Goal: Task Accomplishment & Management: Manage account settings

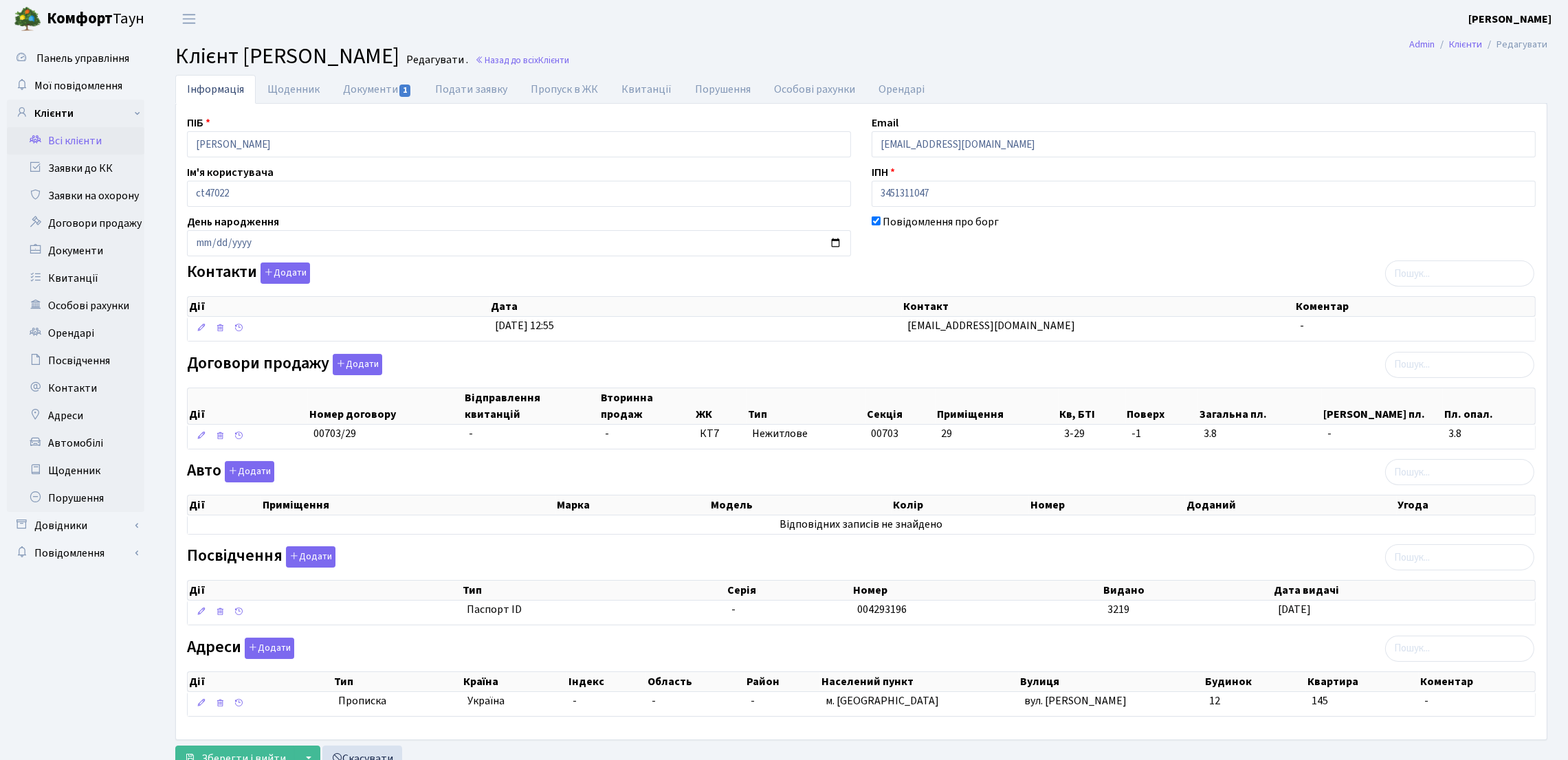
click at [103, 136] on link "Всі клієнти" at bounding box center [75, 141] width 138 height 28
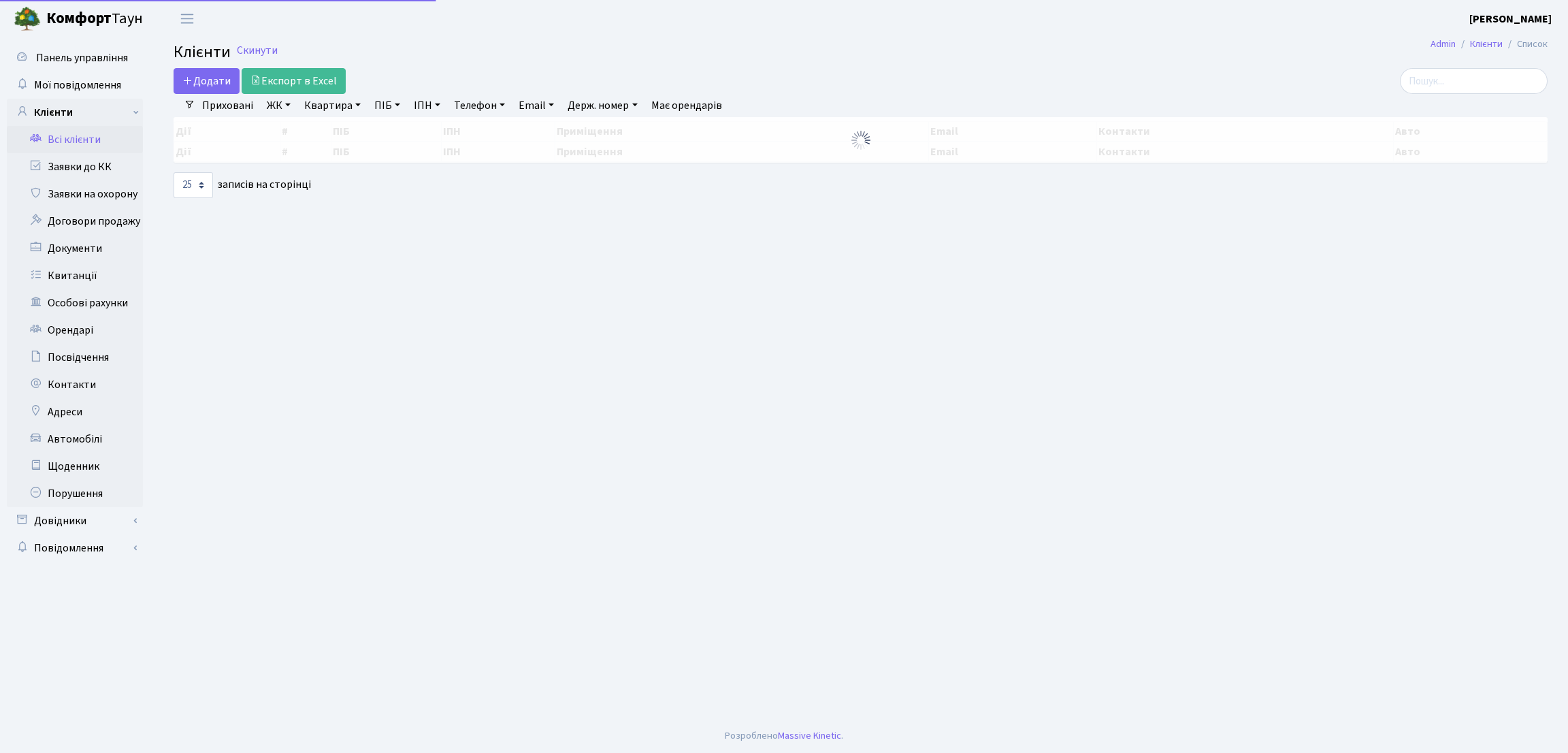
select select "25"
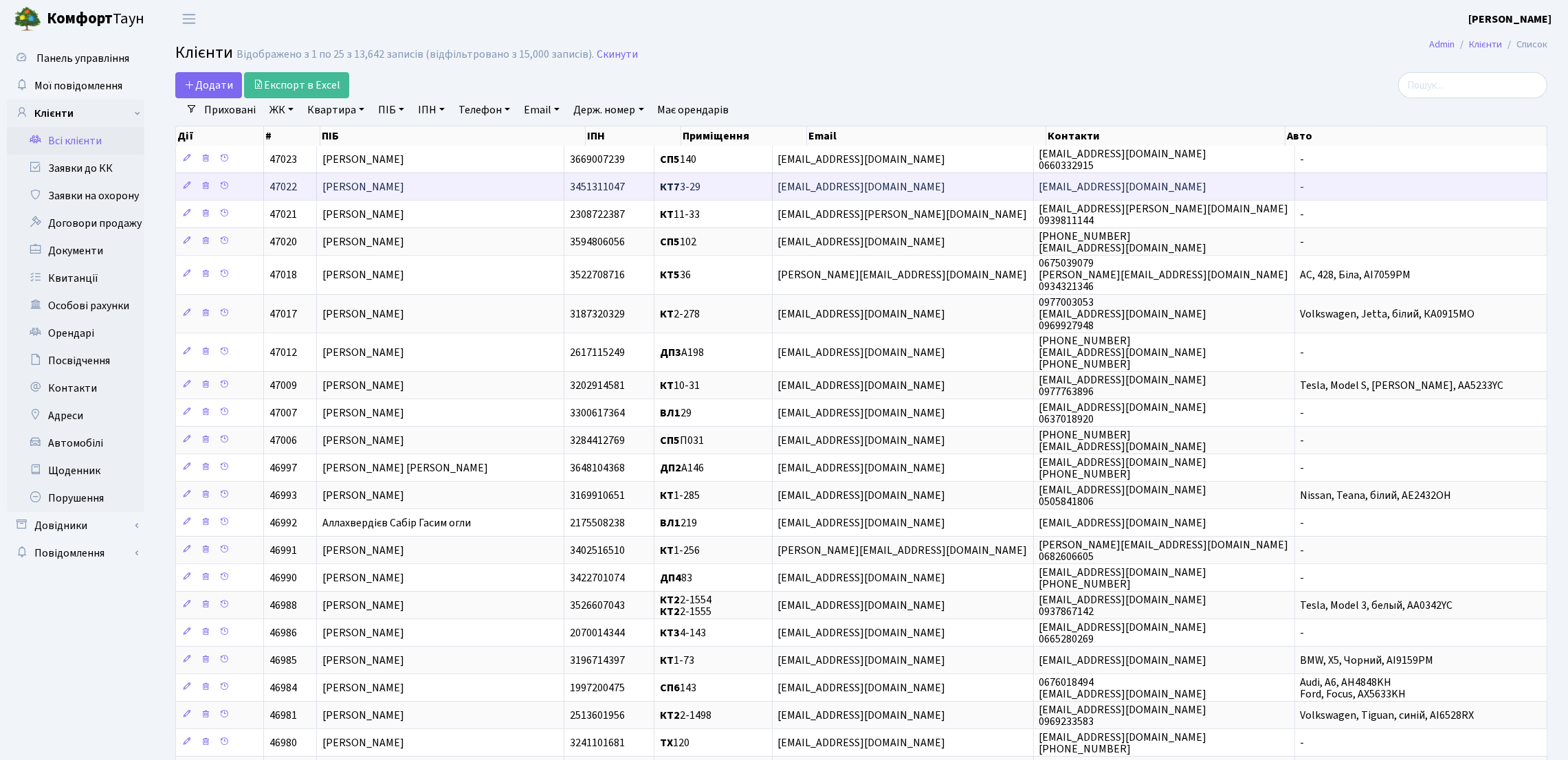
click at [510, 189] on td "Маліцька-Бурко Анна Вадимівна" at bounding box center [440, 186] width 247 height 28
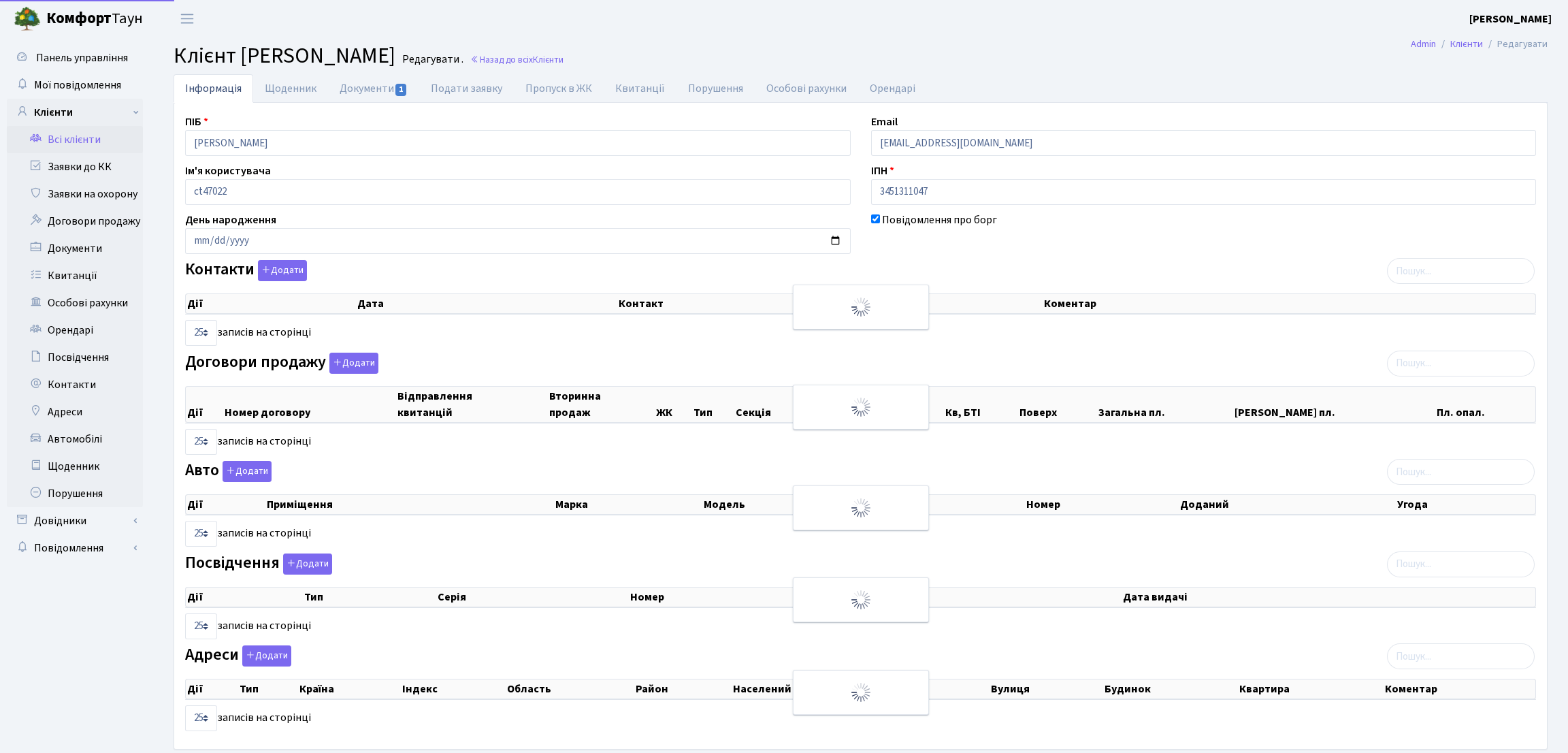
select select "25"
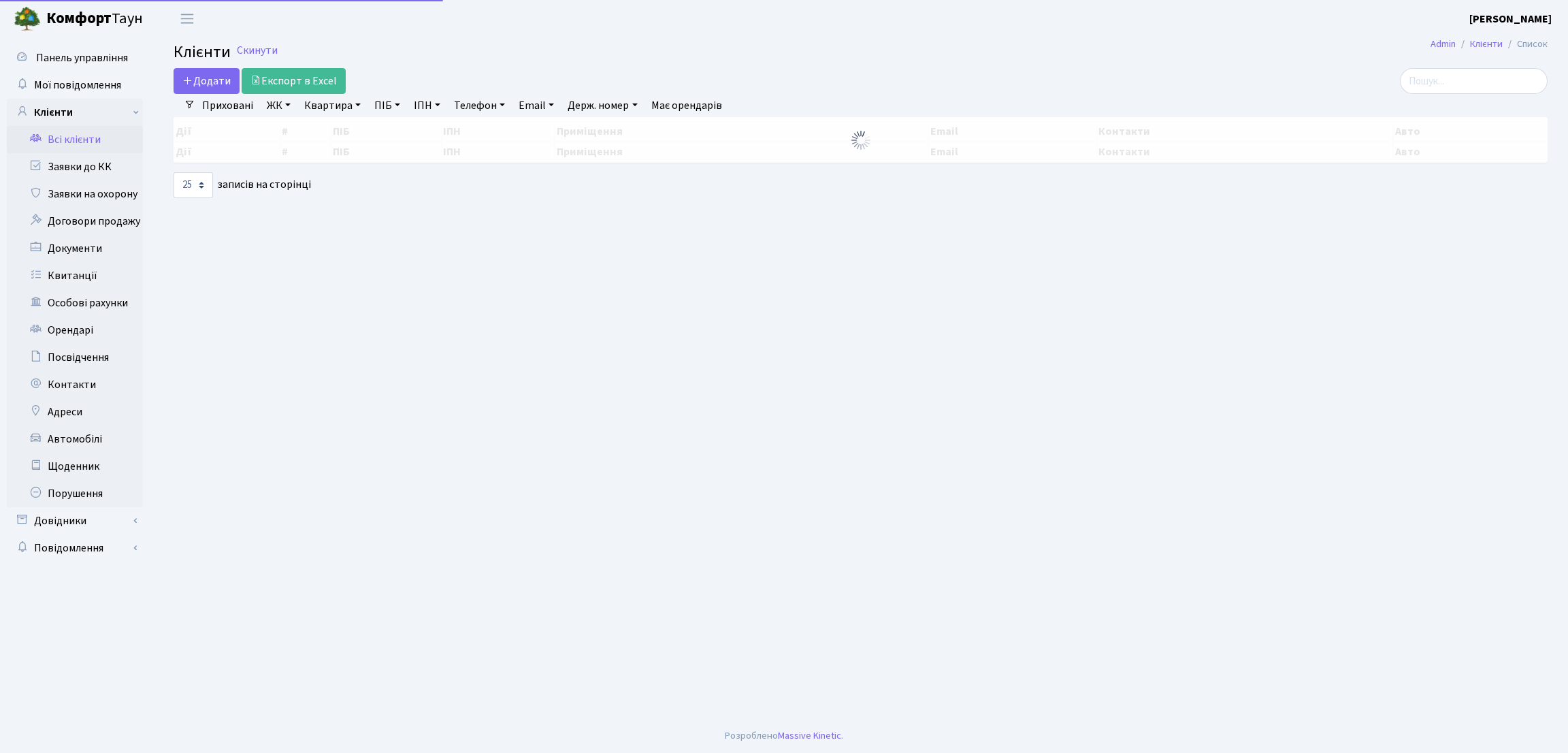
select select "25"
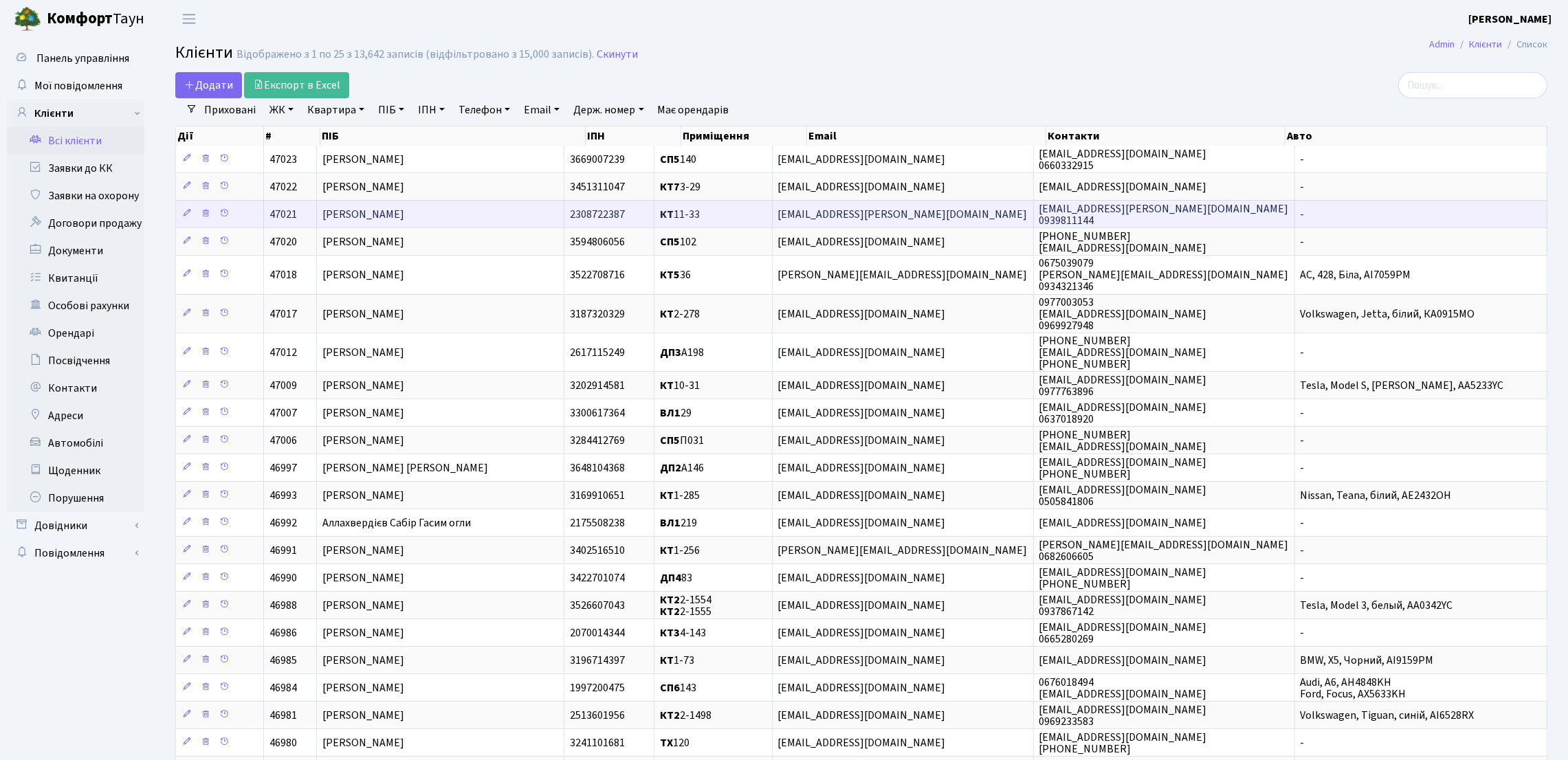
click at [496, 220] on td "[PERSON_NAME]" at bounding box center [440, 214] width 247 height 28
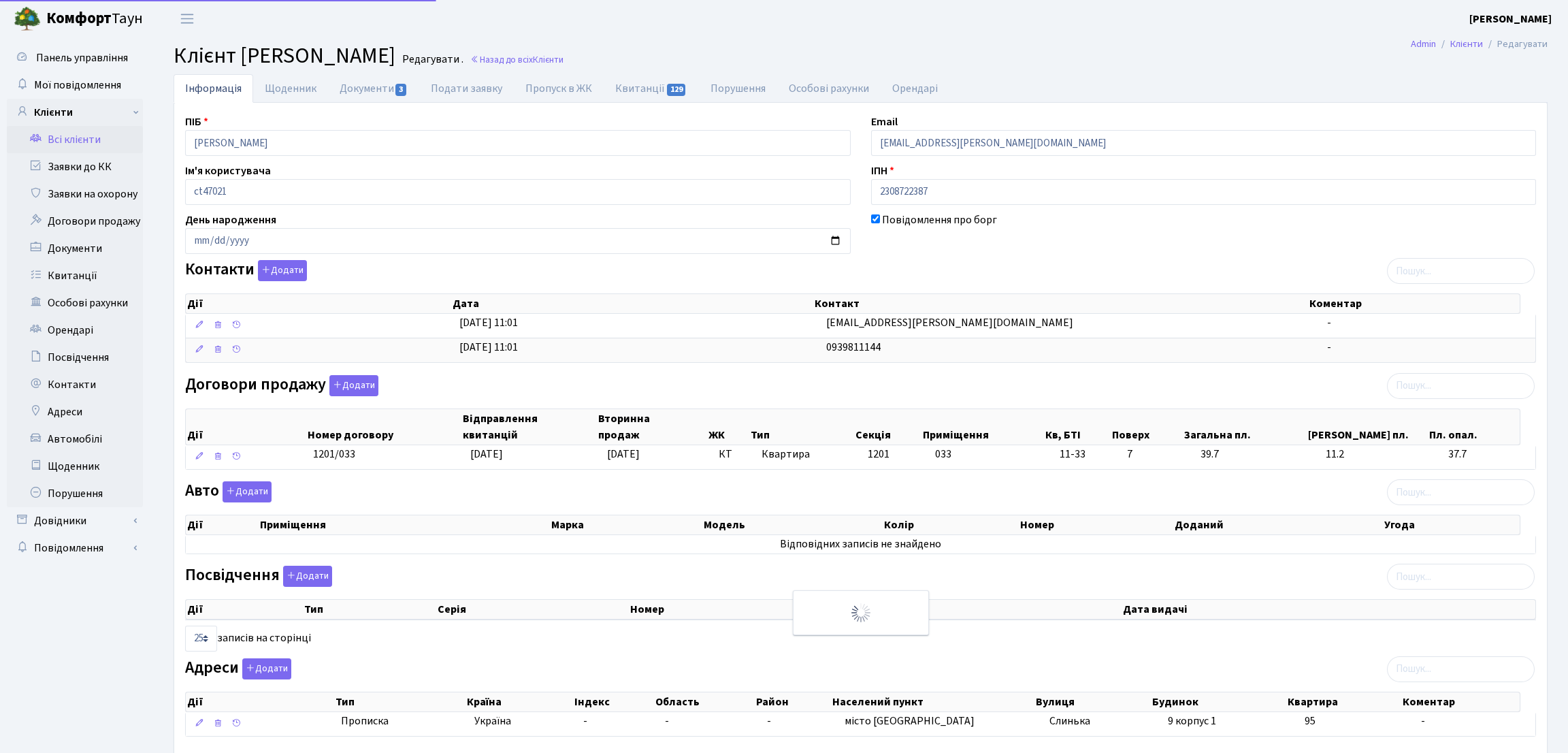
select select "25"
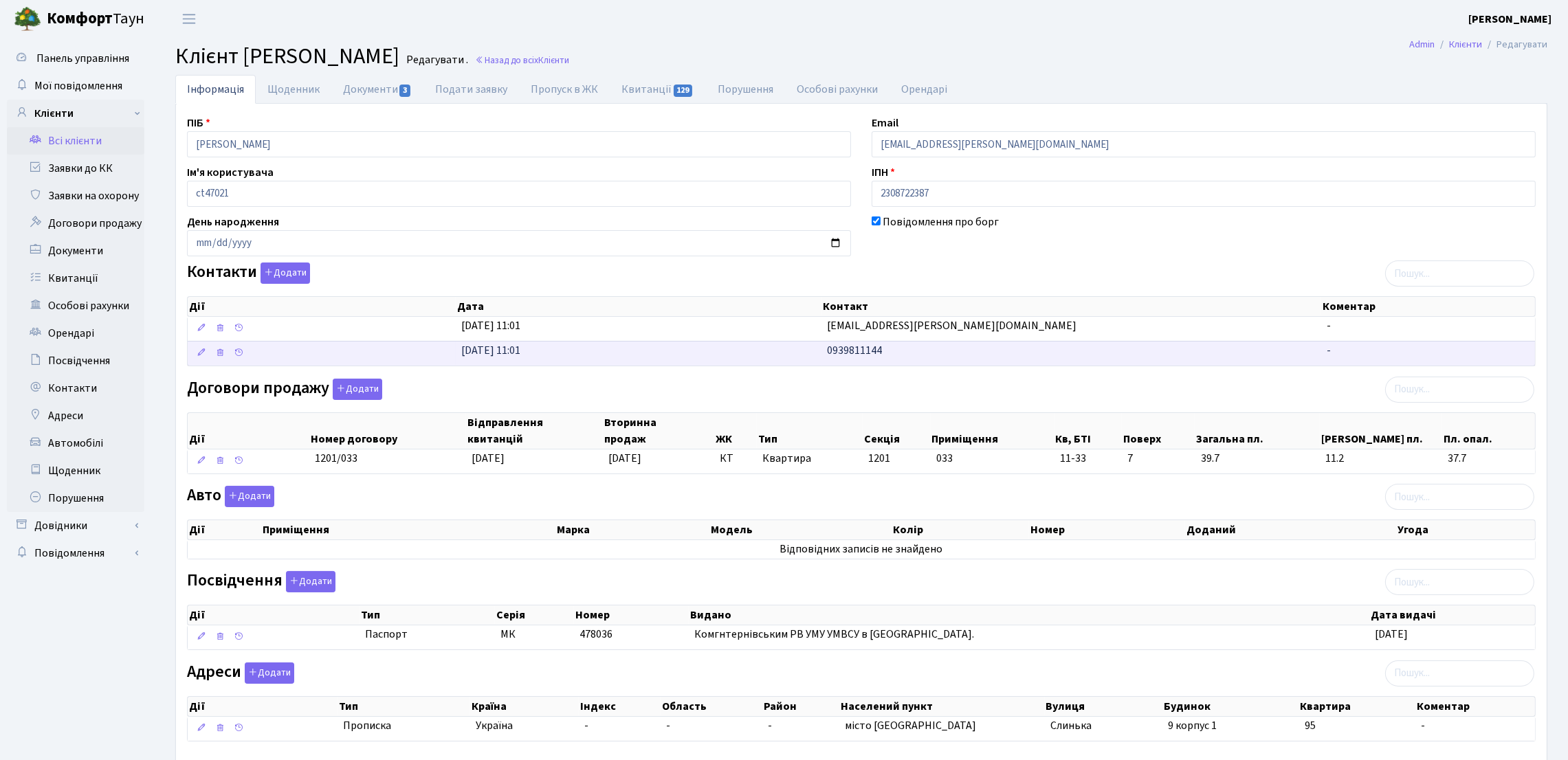
click at [896, 357] on td "0939811144" at bounding box center [1071, 352] width 499 height 25
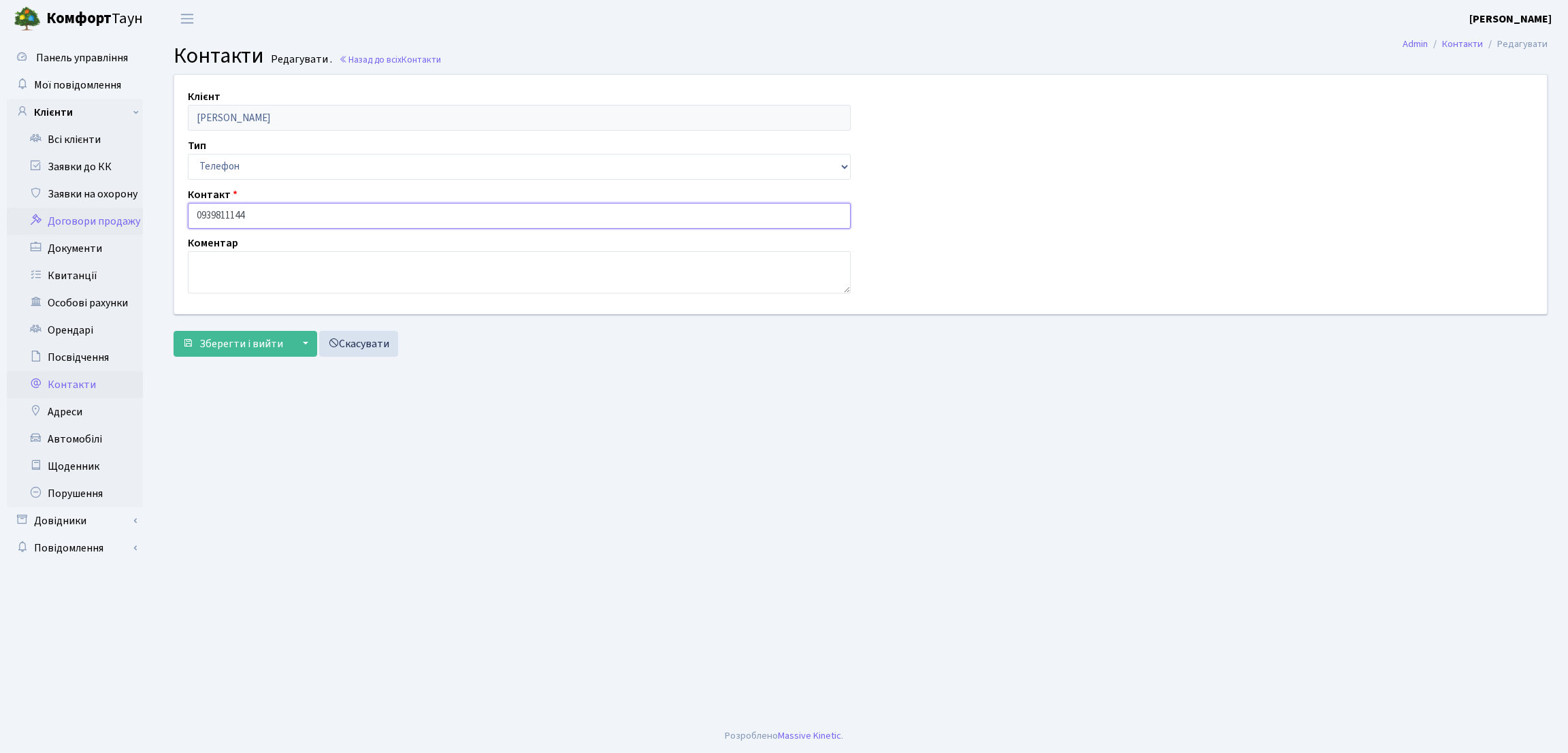
drag, startPoint x: 333, startPoint y: 223, endPoint x: 111, endPoint y: 230, distance: 222.1
click at [111, 230] on div "Панель управління Мої повідомлення Клієнти Всі клієнти Заявки до КК" at bounding box center [784, 378] width 1568 height 682
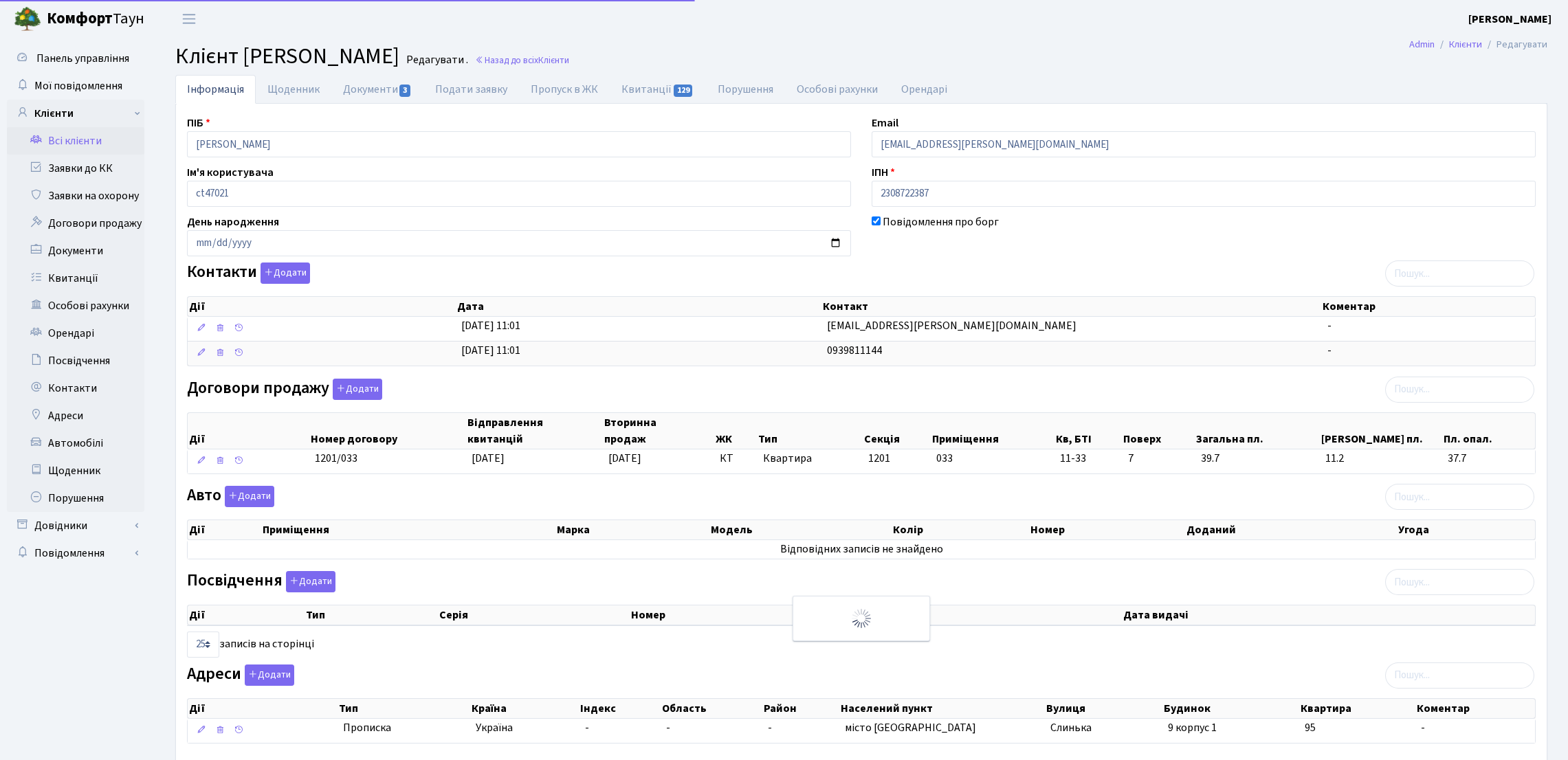
select select "25"
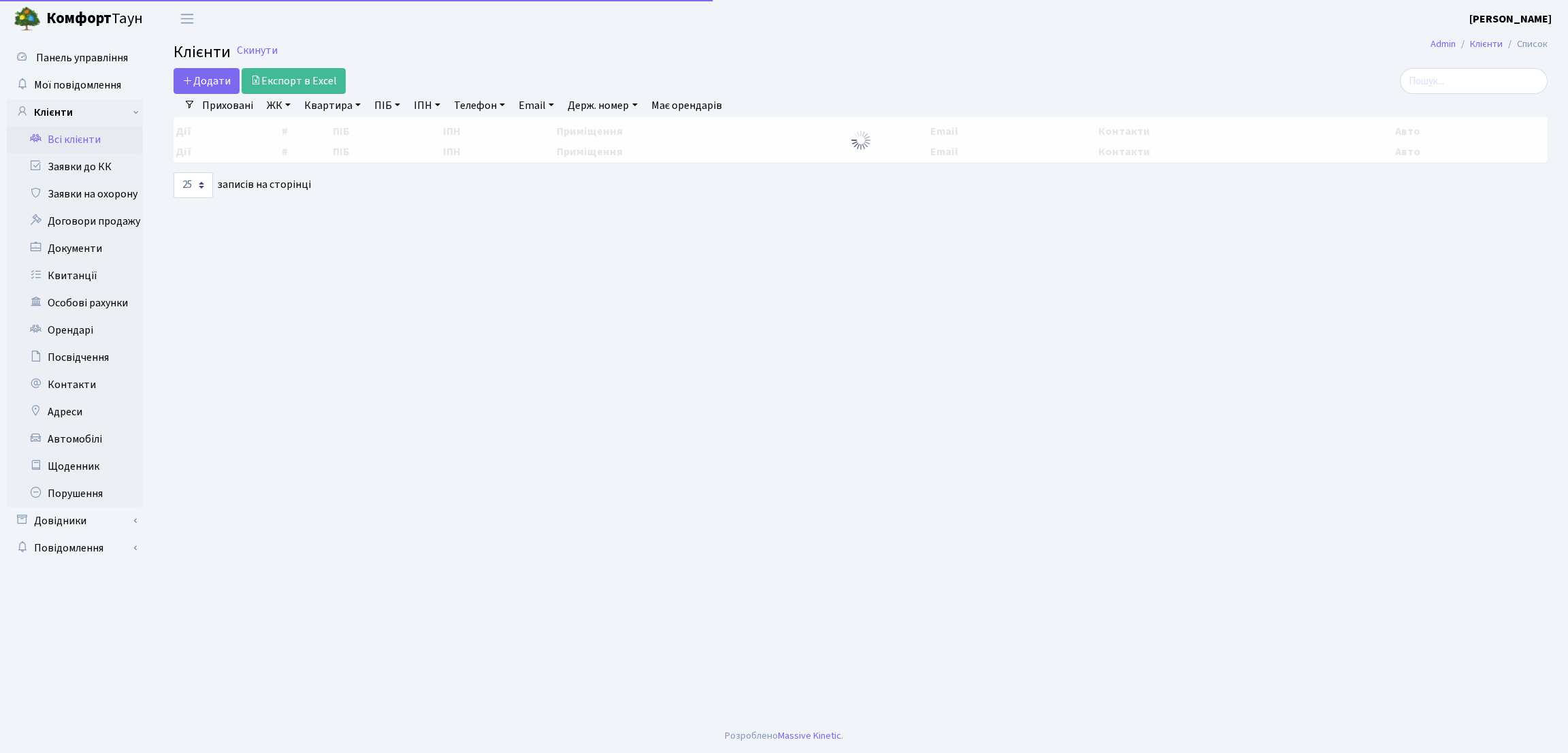
select select "25"
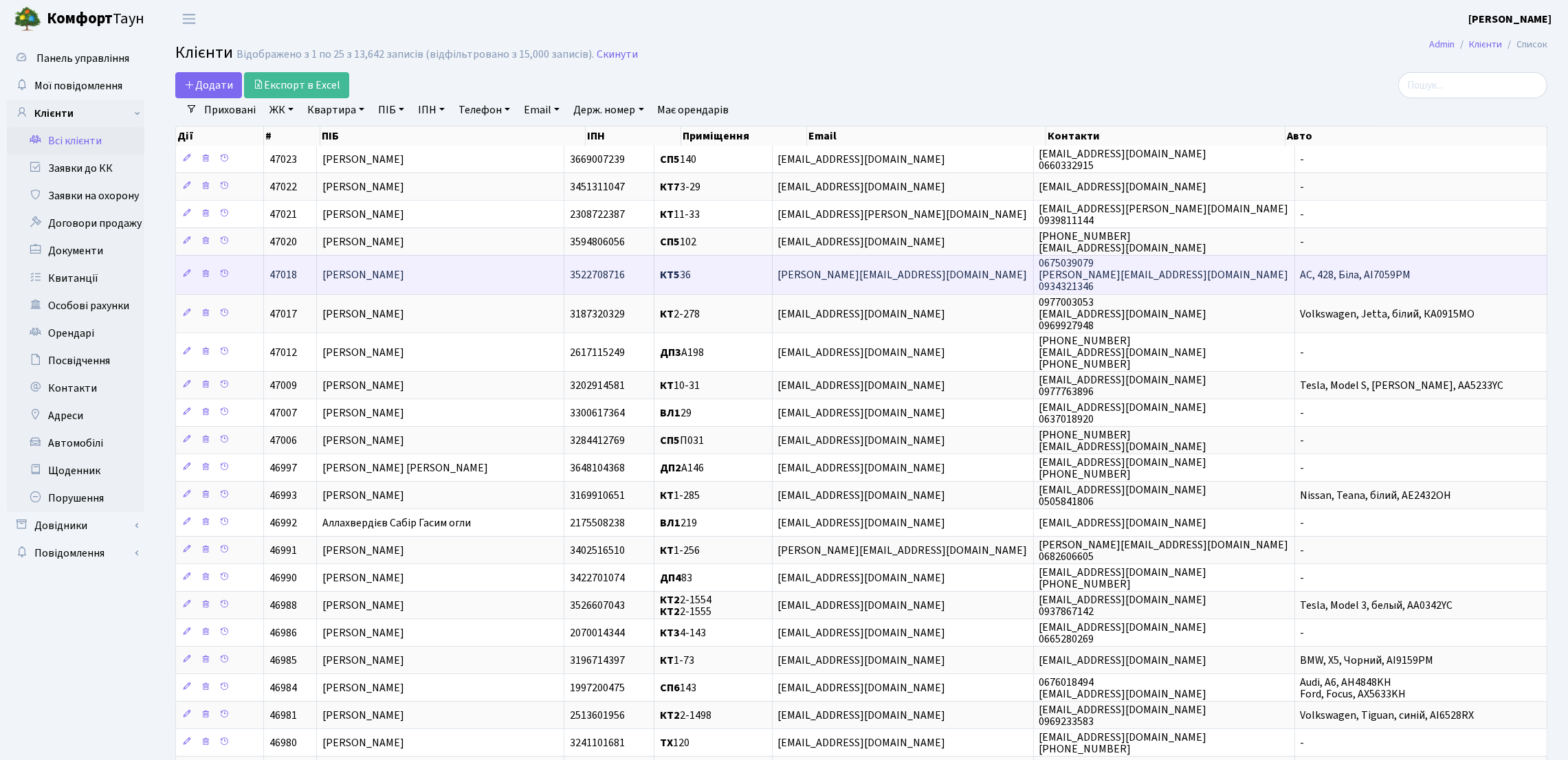
click at [525, 280] on td "Кравченко Владислав Олегович" at bounding box center [440, 274] width 247 height 39
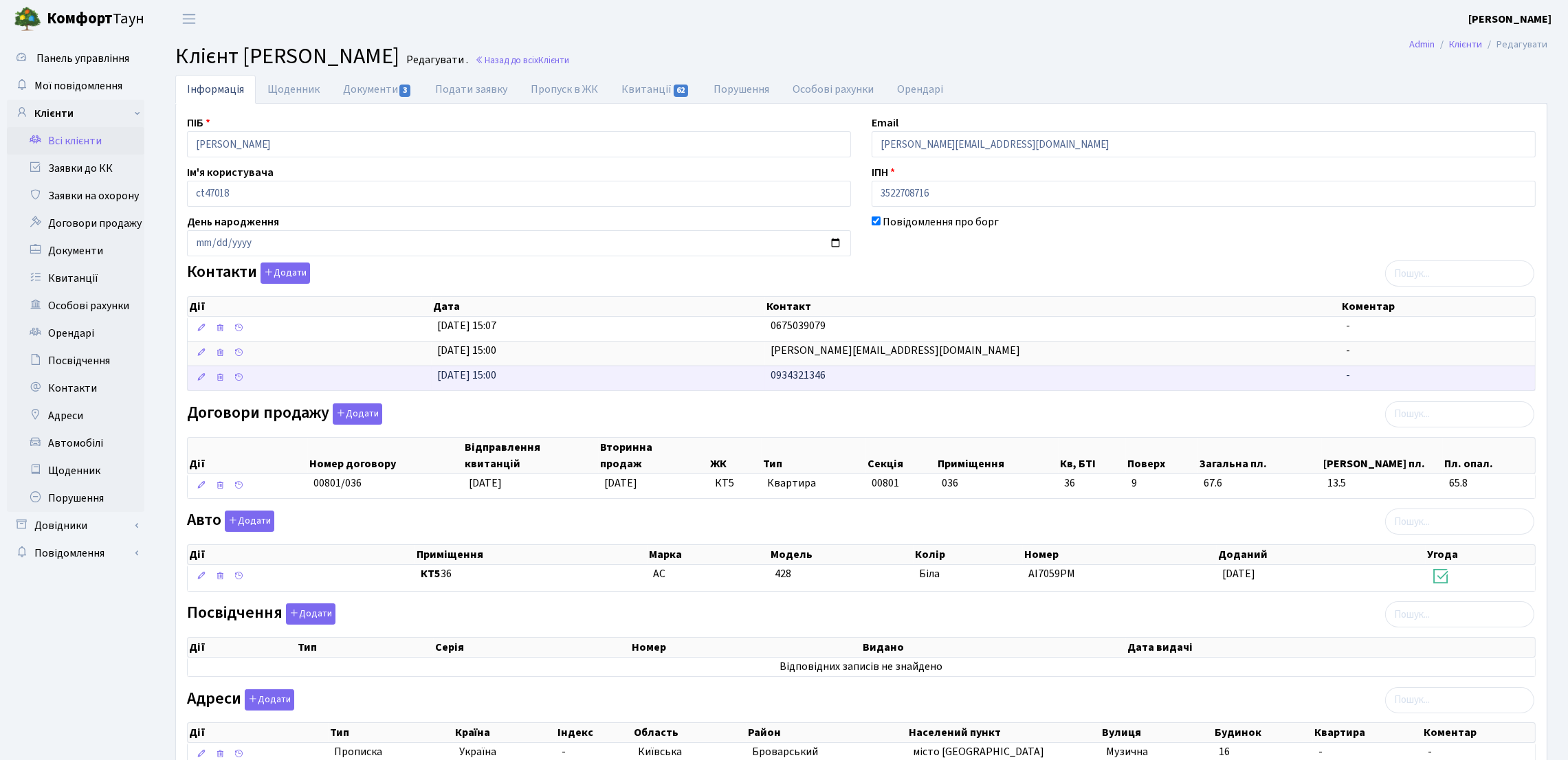
click at [785, 381] on span "0934321346" at bounding box center [798, 374] width 55 height 15
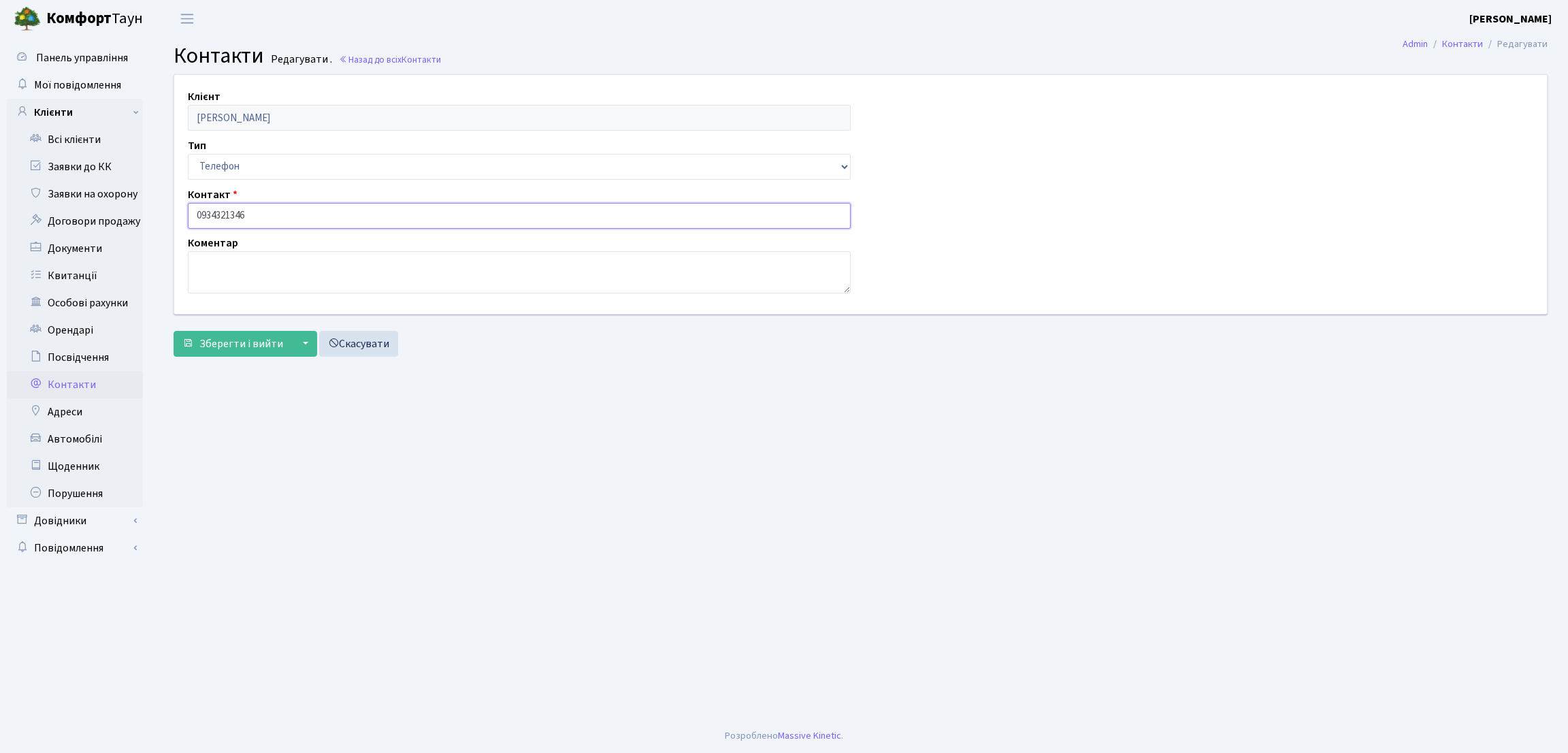
drag, startPoint x: 292, startPoint y: 212, endPoint x: 170, endPoint y: 217, distance: 122.1
click at [168, 214] on div "Клієнт Кравченко Владислав Олегович Тип Email Телефон Контакт 0934321346 Комент…" at bounding box center [860, 194] width 1393 height 239
drag, startPoint x: 232, startPoint y: 408, endPoint x: 233, endPoint y: 343, distance: 65.0
click at [234, 408] on main "Admin Контакти Редагувати Контакти Редагувати . Назад до всіх Контакти Клієнт К…" at bounding box center [861, 378] width 1414 height 682
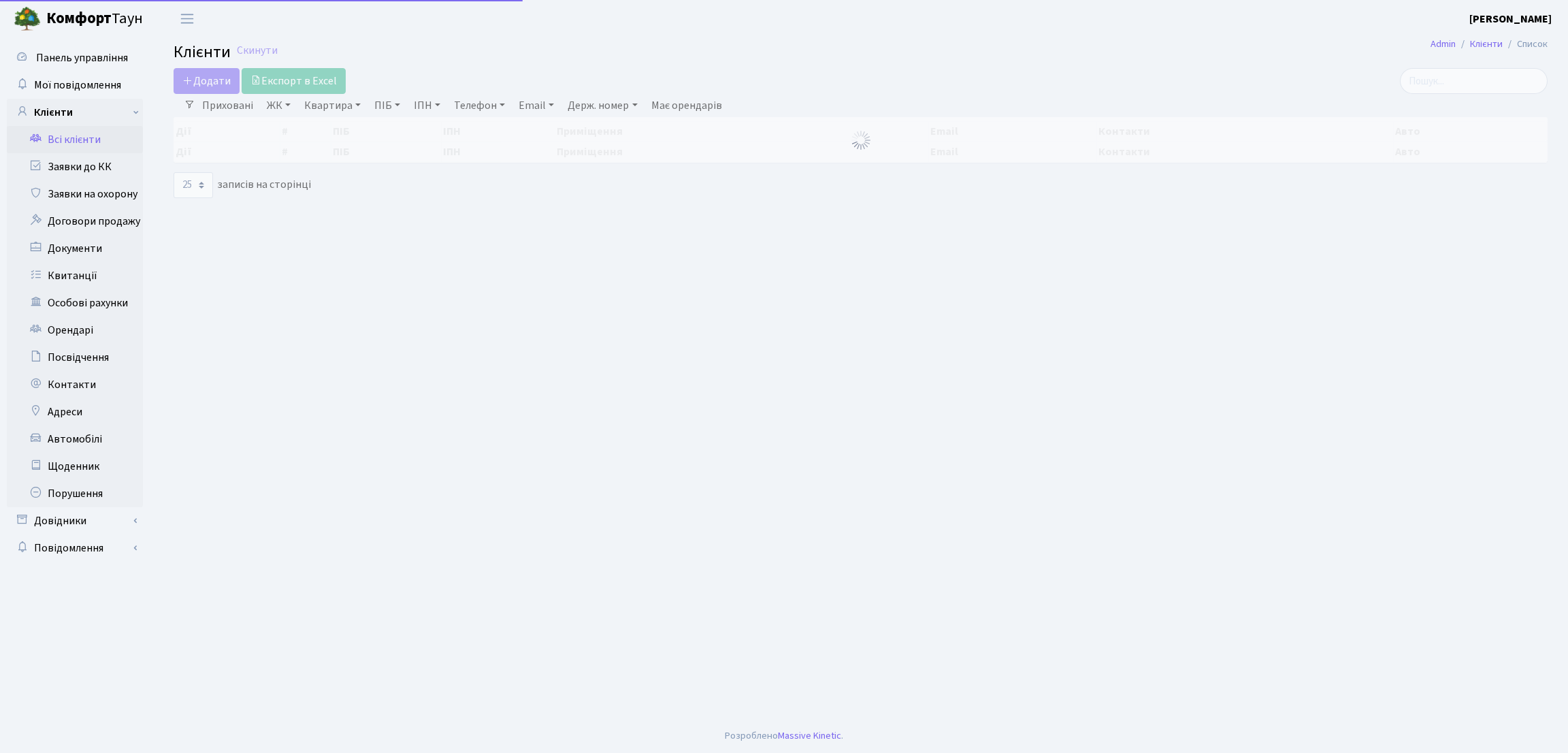
select select "25"
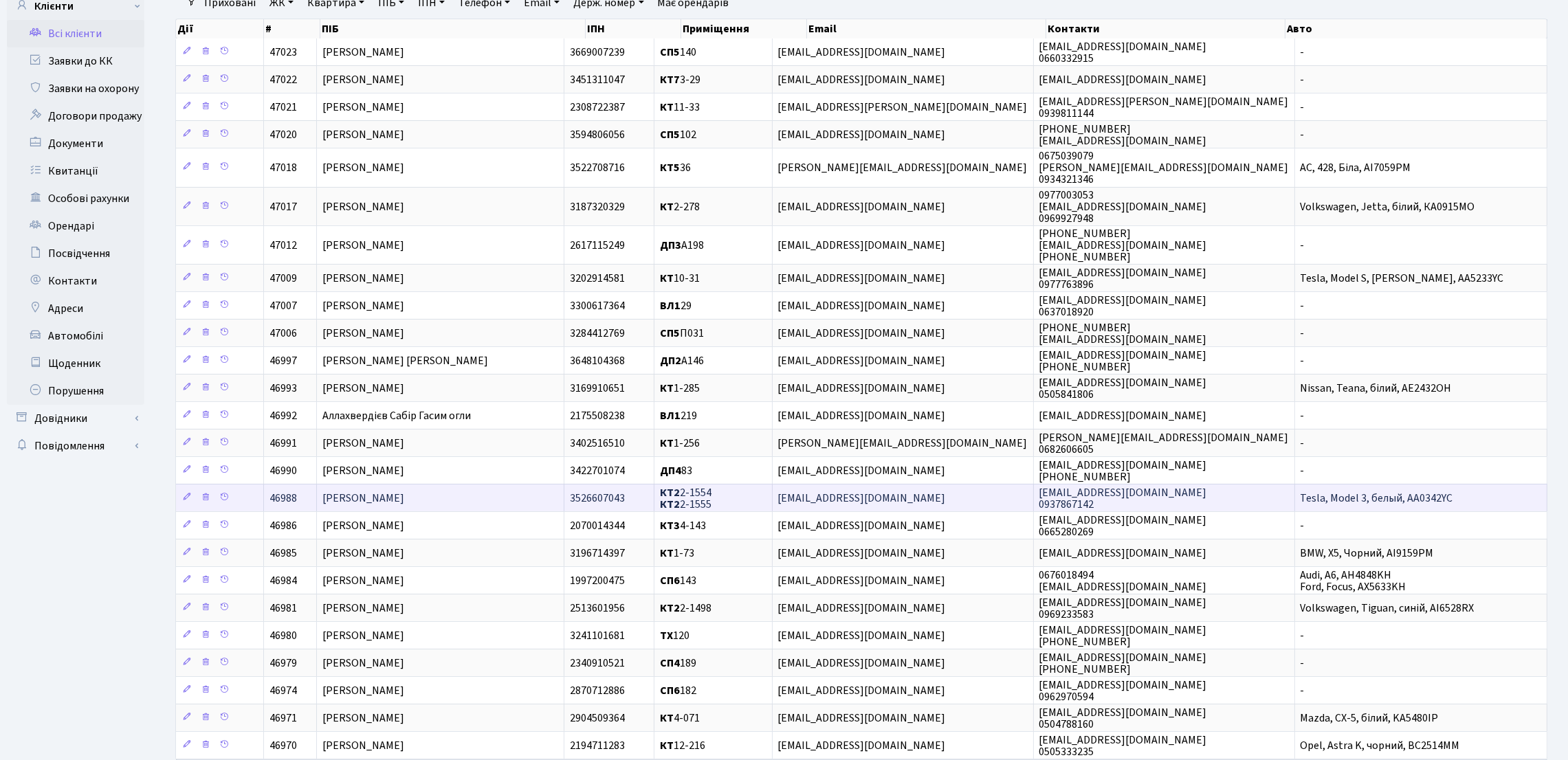
scroll to position [210, 0]
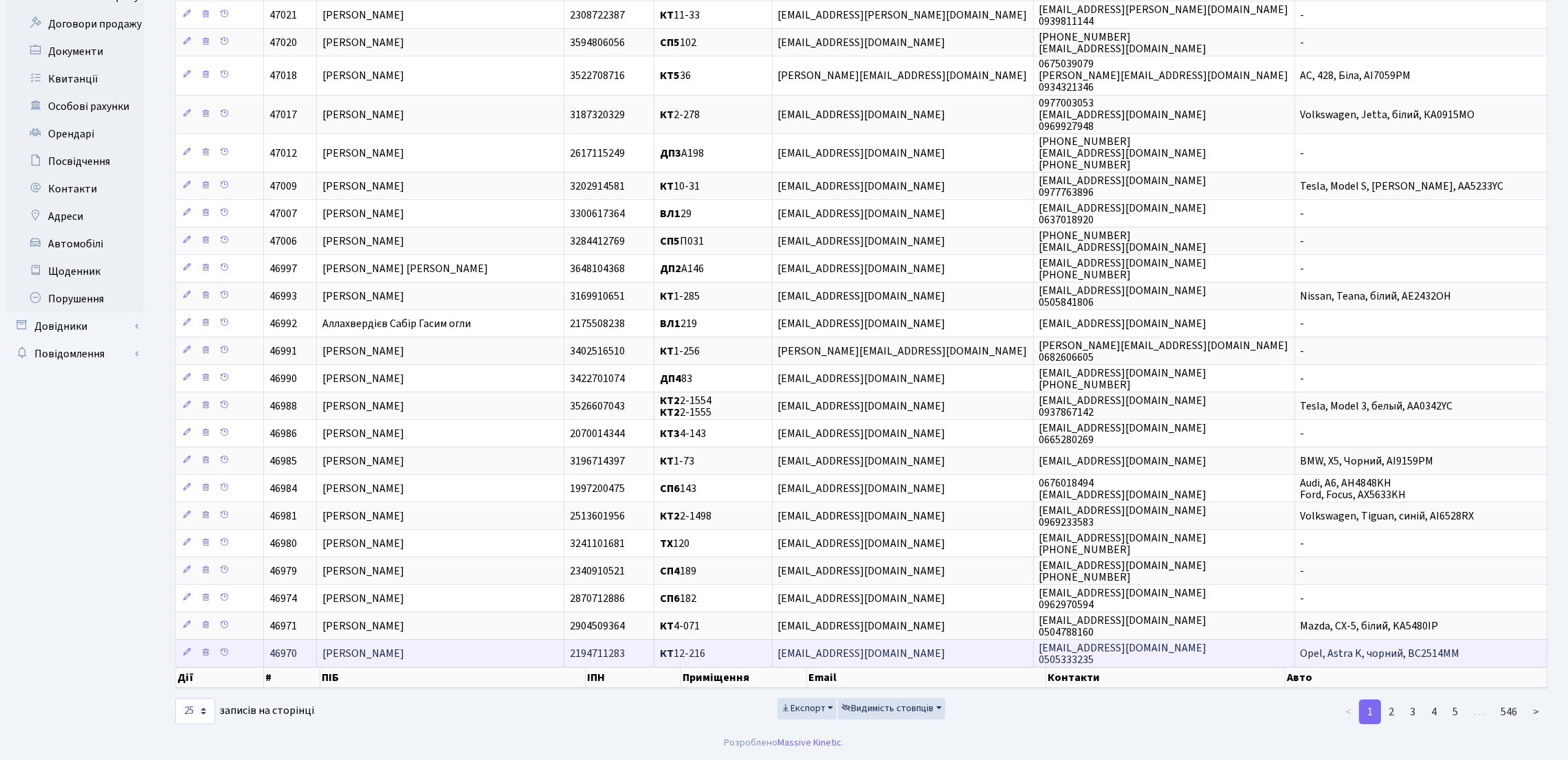
click at [404, 655] on span "[PERSON_NAME]" at bounding box center [363, 653] width 82 height 15
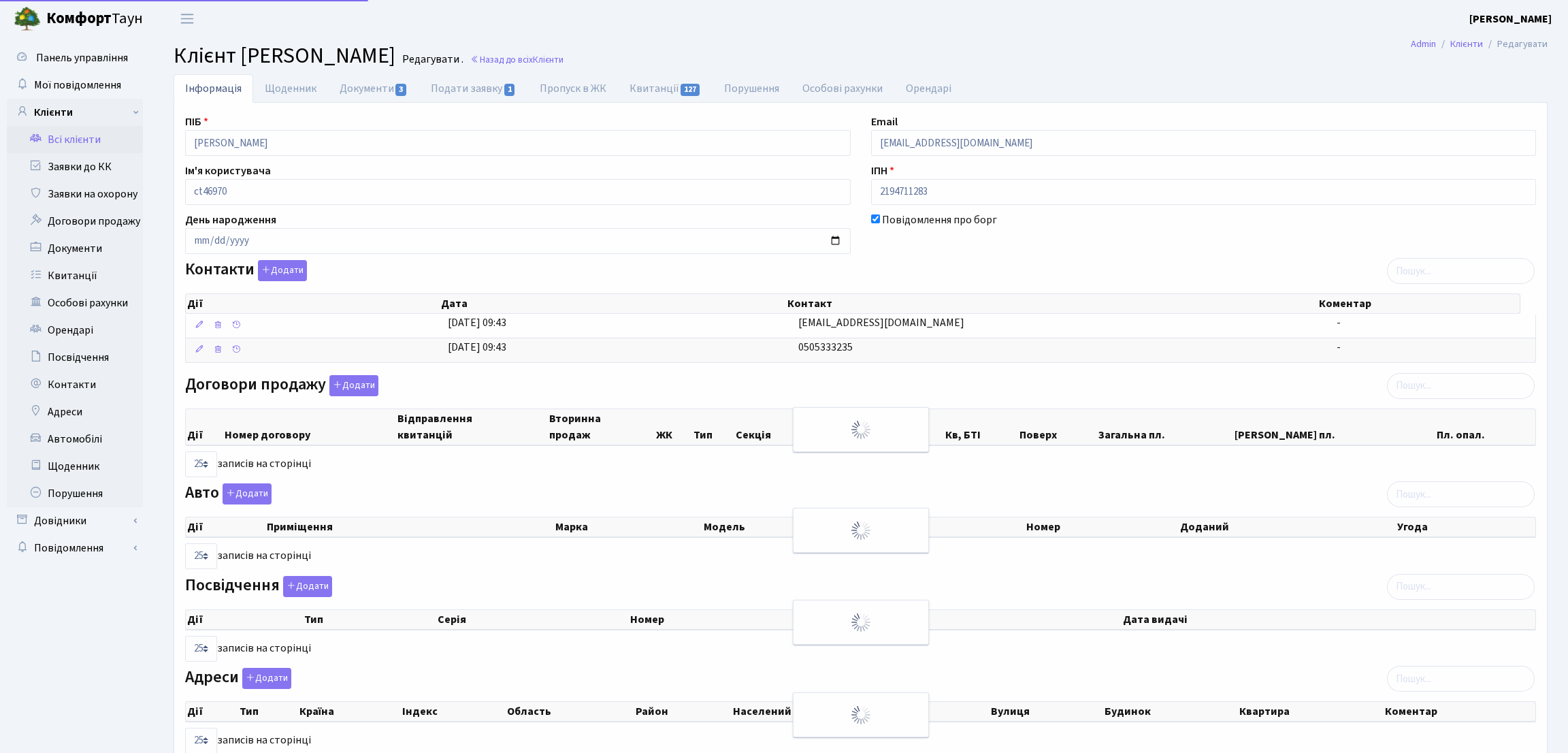
select select "25"
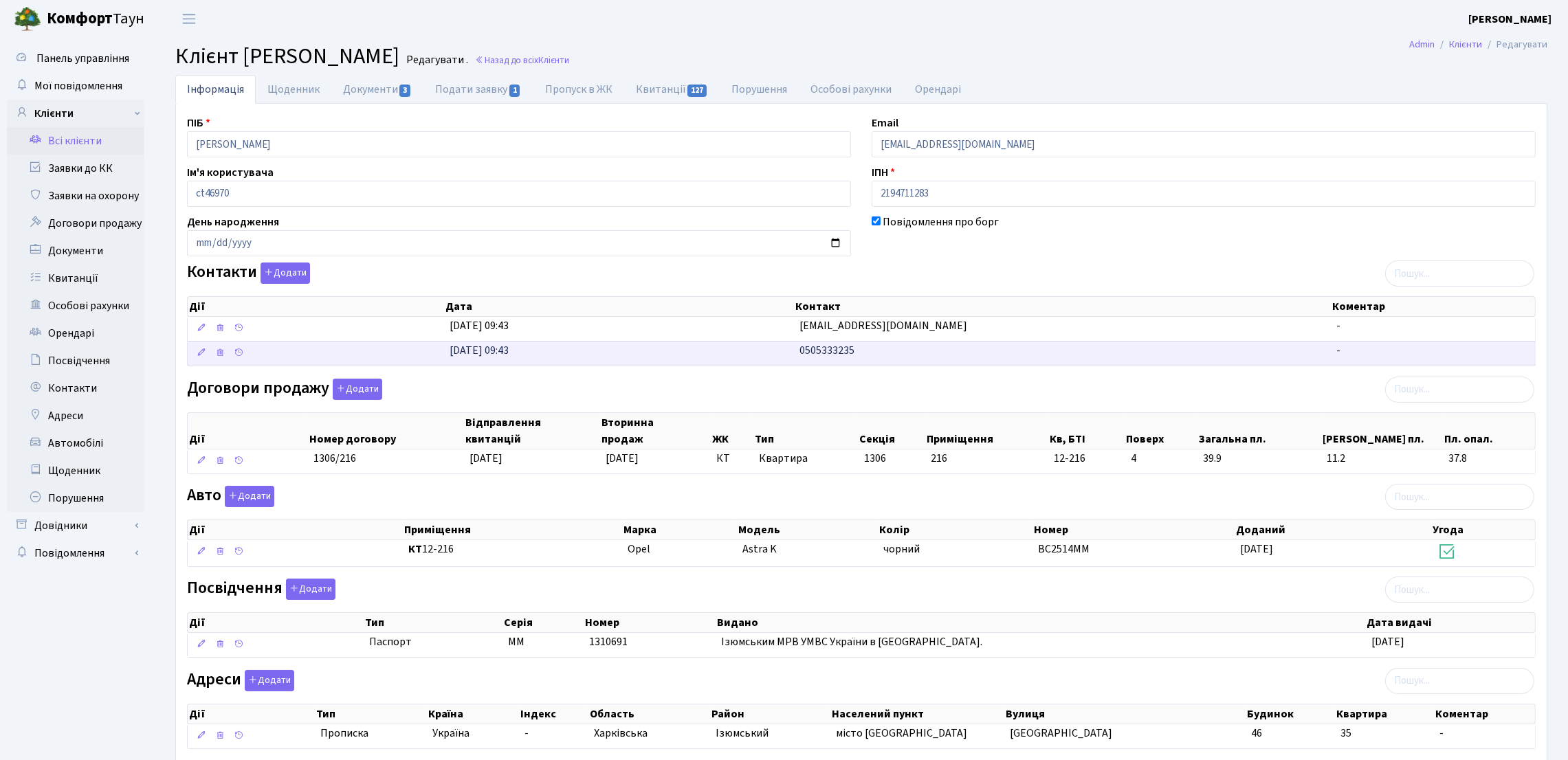
click at [788, 356] on td "08.09.2025, 09:43" at bounding box center [618, 352] width 350 height 25
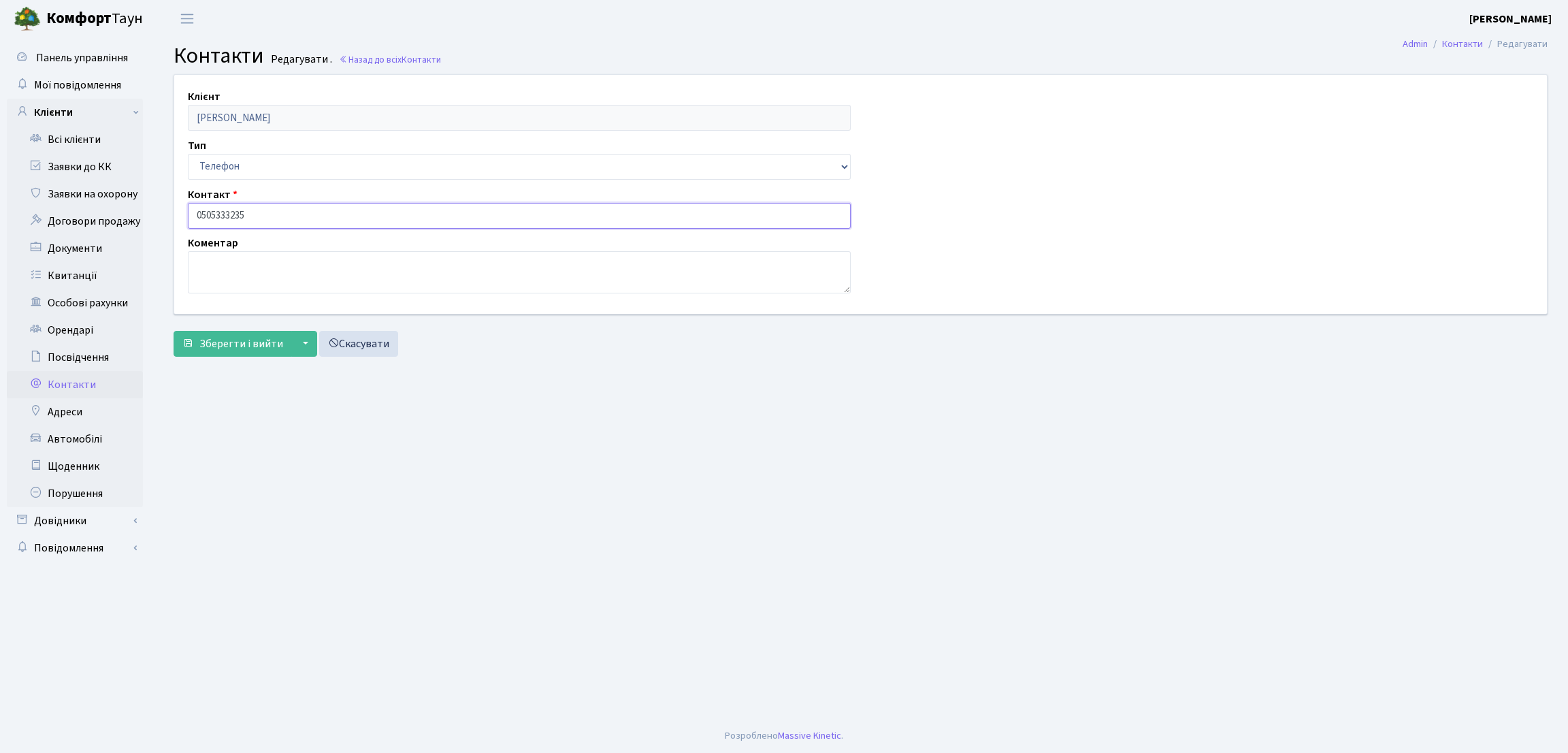
drag, startPoint x: 273, startPoint y: 217, endPoint x: 156, endPoint y: 212, distance: 117.1
click at [156, 212] on div "Клієнт Базелюк Галина Олександрівна Тип Email Телефон Контакт 0505333235 Комент…" at bounding box center [861, 218] width 1414 height 289
drag, startPoint x: 186, startPoint y: 446, endPoint x: 171, endPoint y: 422, distance: 28.3
click at [187, 446] on main "Admin Контакти Редагувати Контакти Редагувати . Назад до всіх Контакти Клієнт Б…" at bounding box center [861, 378] width 1414 height 682
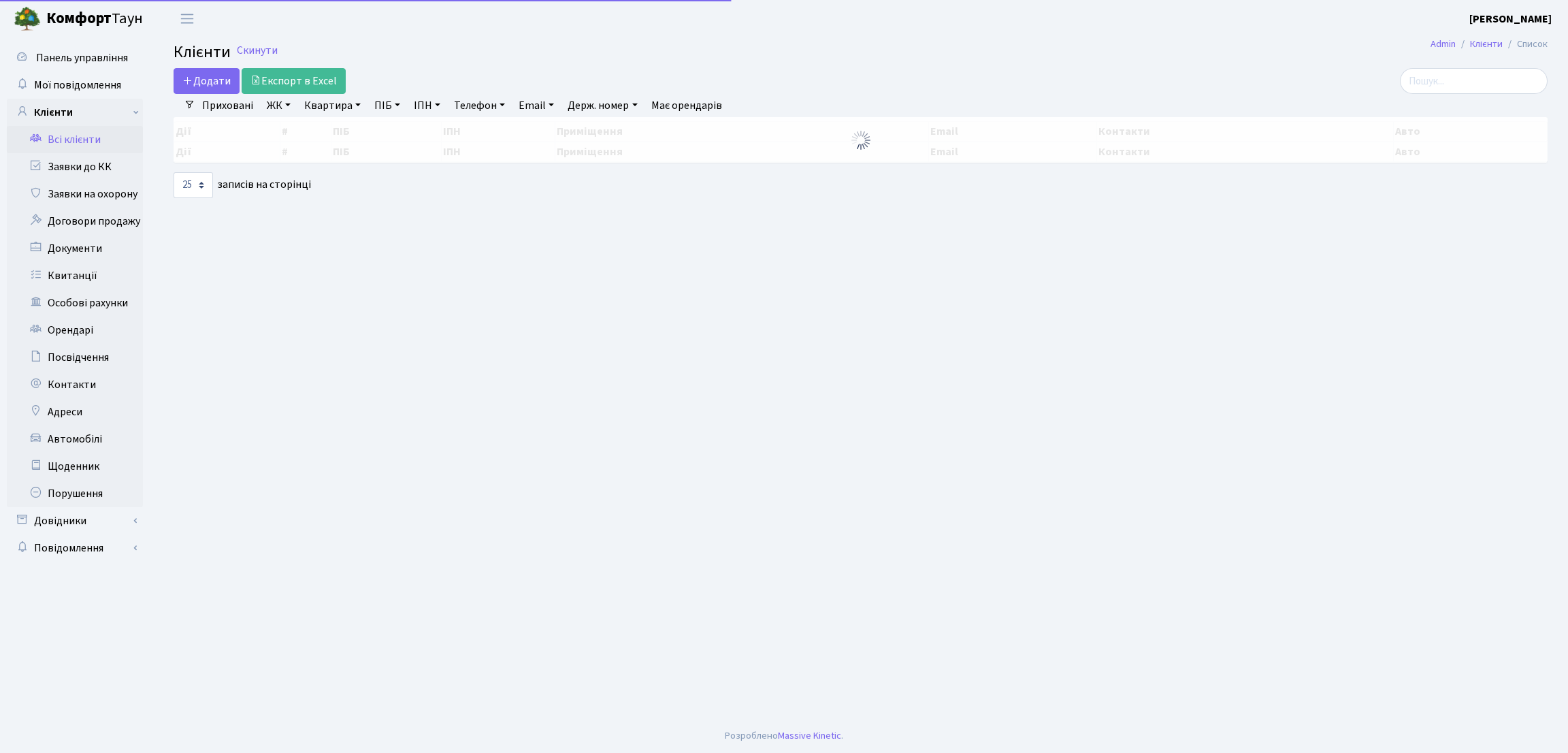
select select "25"
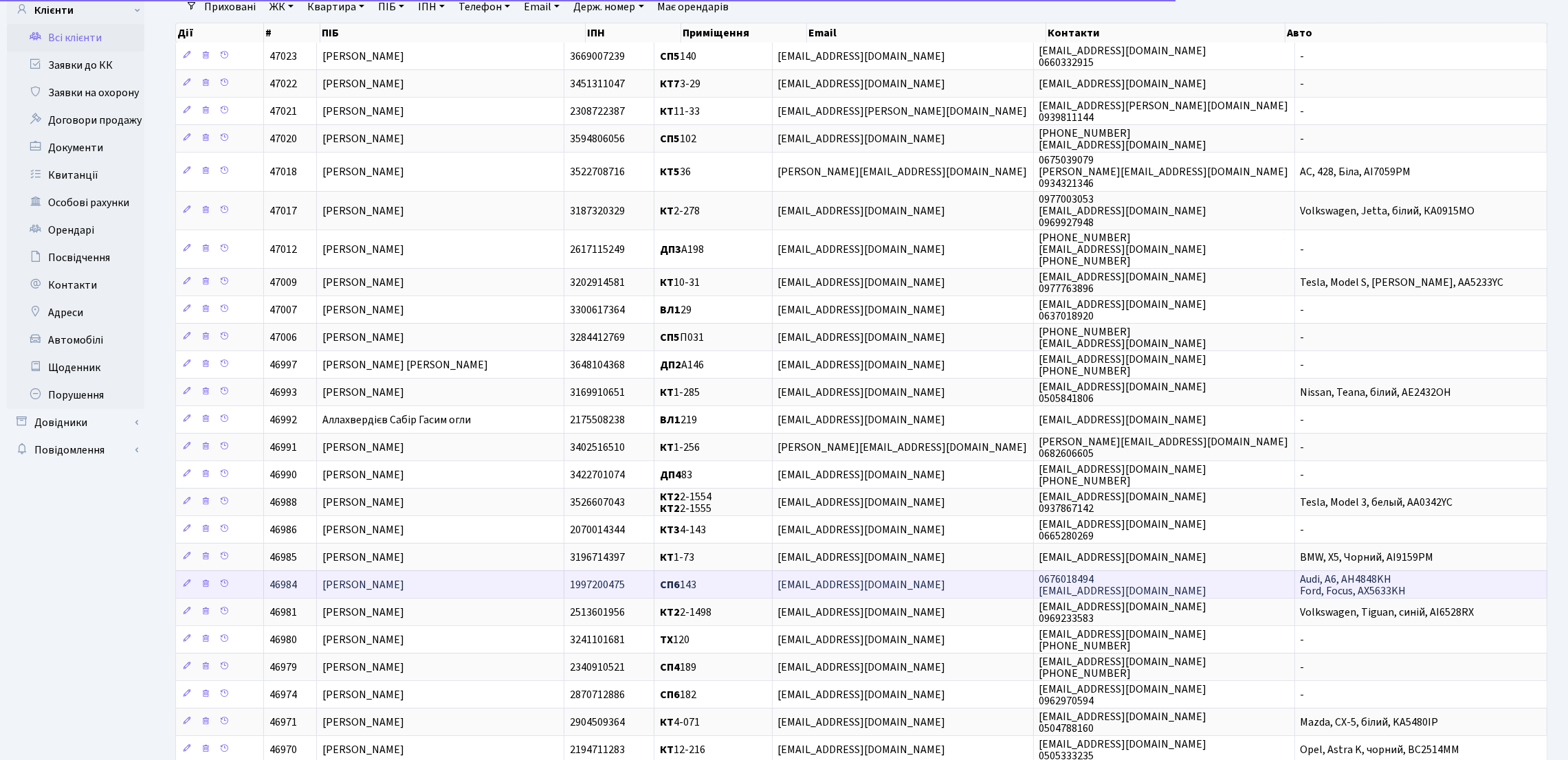
scroll to position [210, 0]
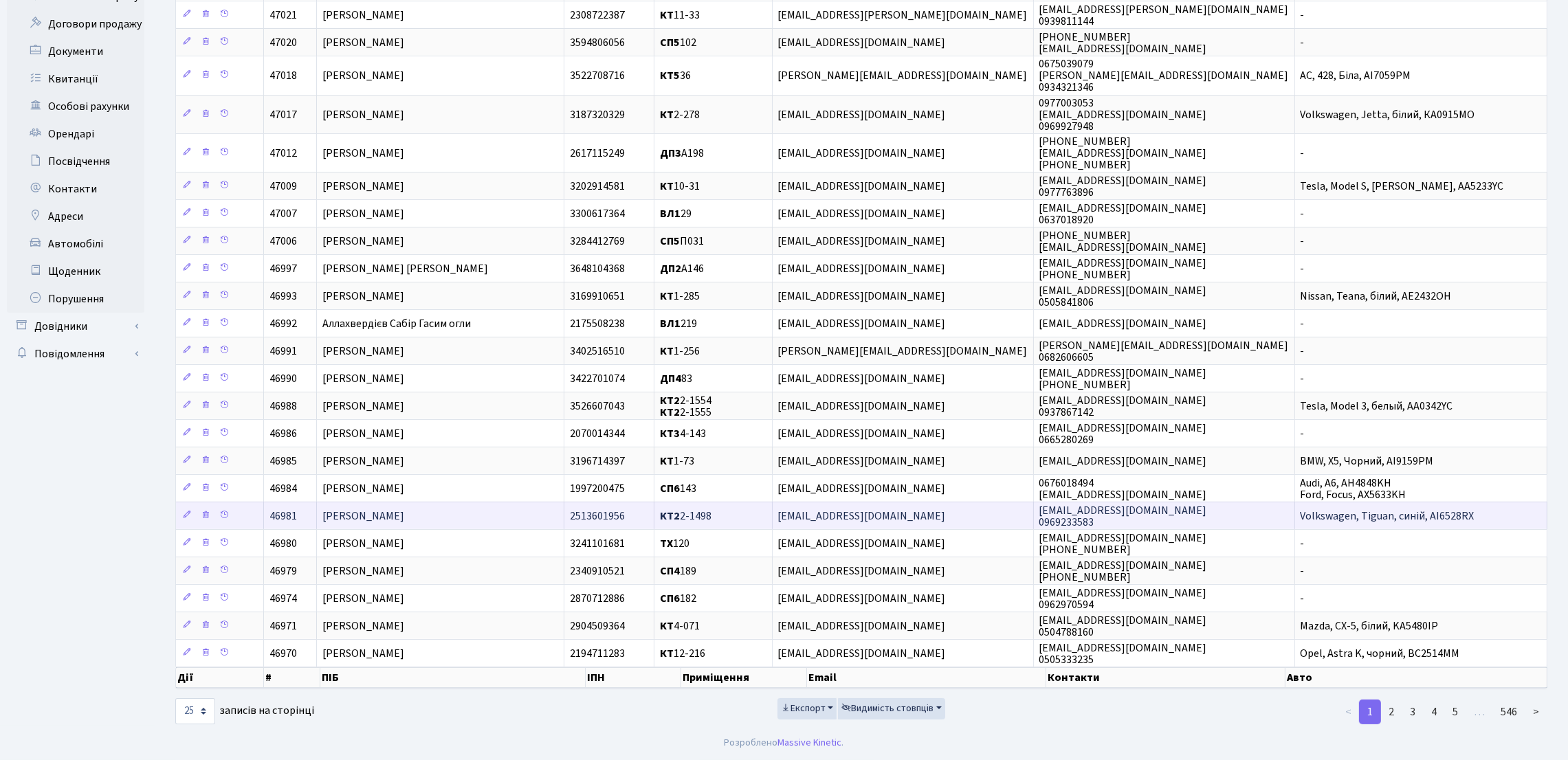
click at [523, 520] on td "[PERSON_NAME]" at bounding box center [440, 516] width 247 height 28
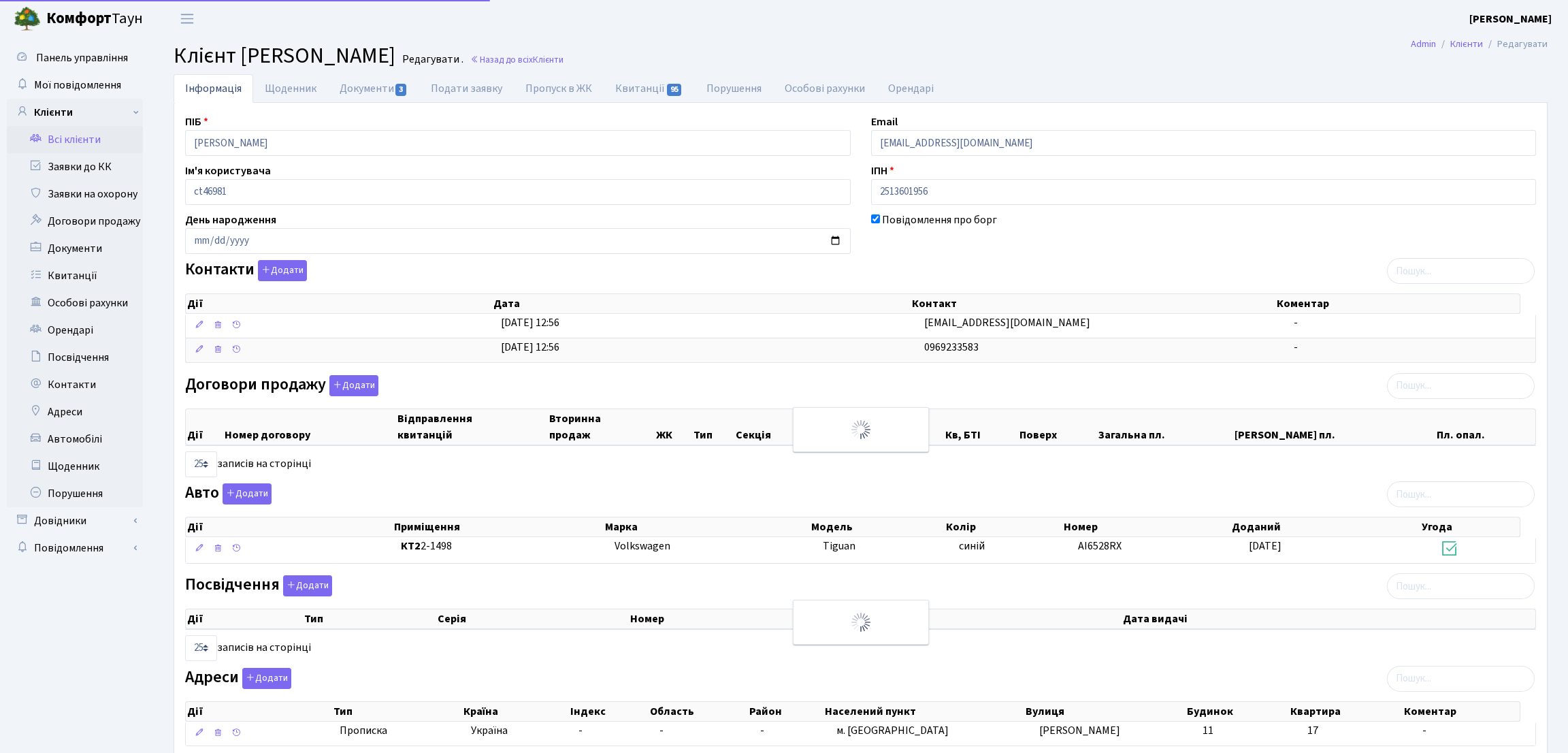
select select "25"
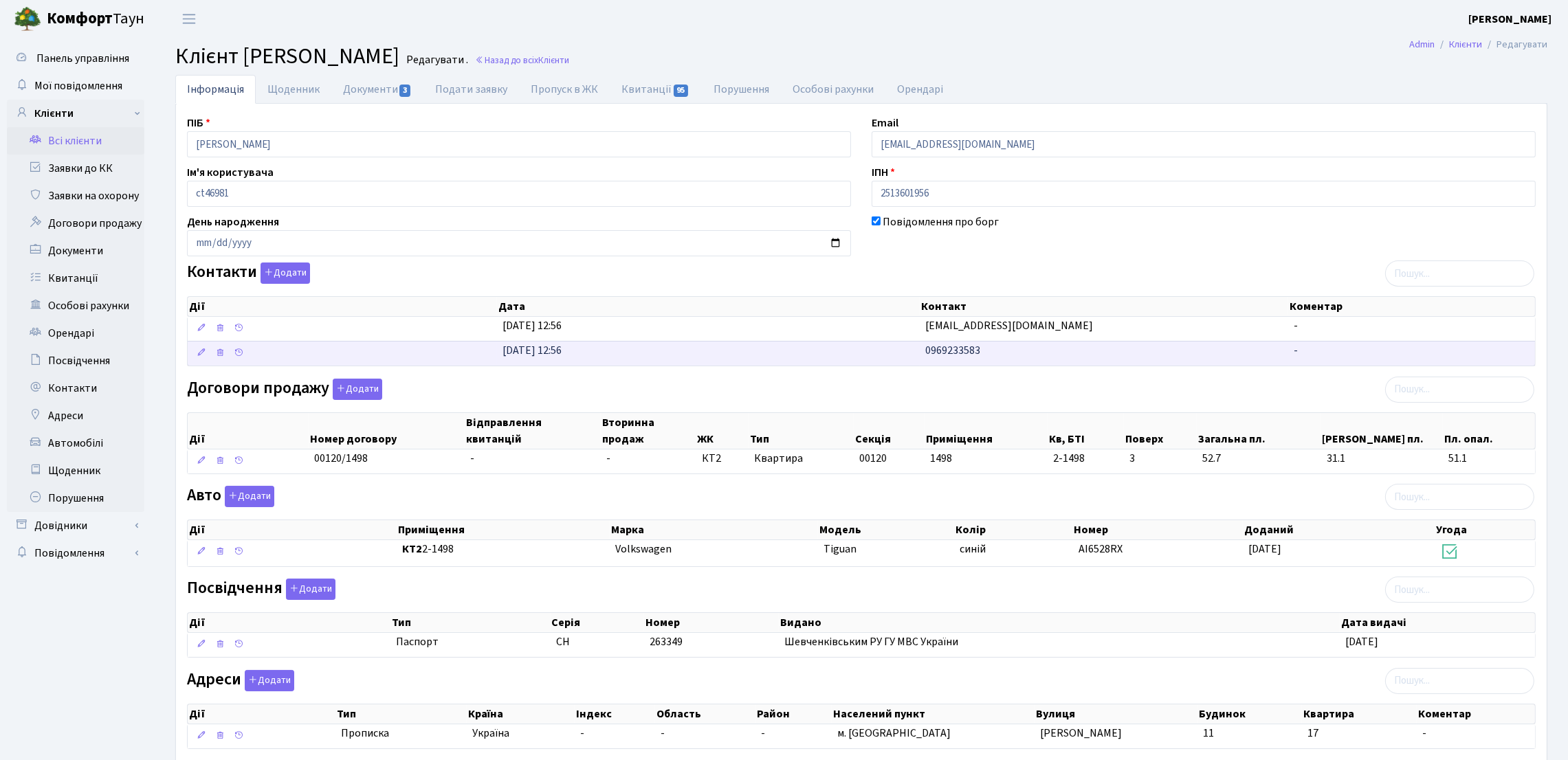
click at [950, 350] on span "0969233583" at bounding box center [952, 350] width 55 height 15
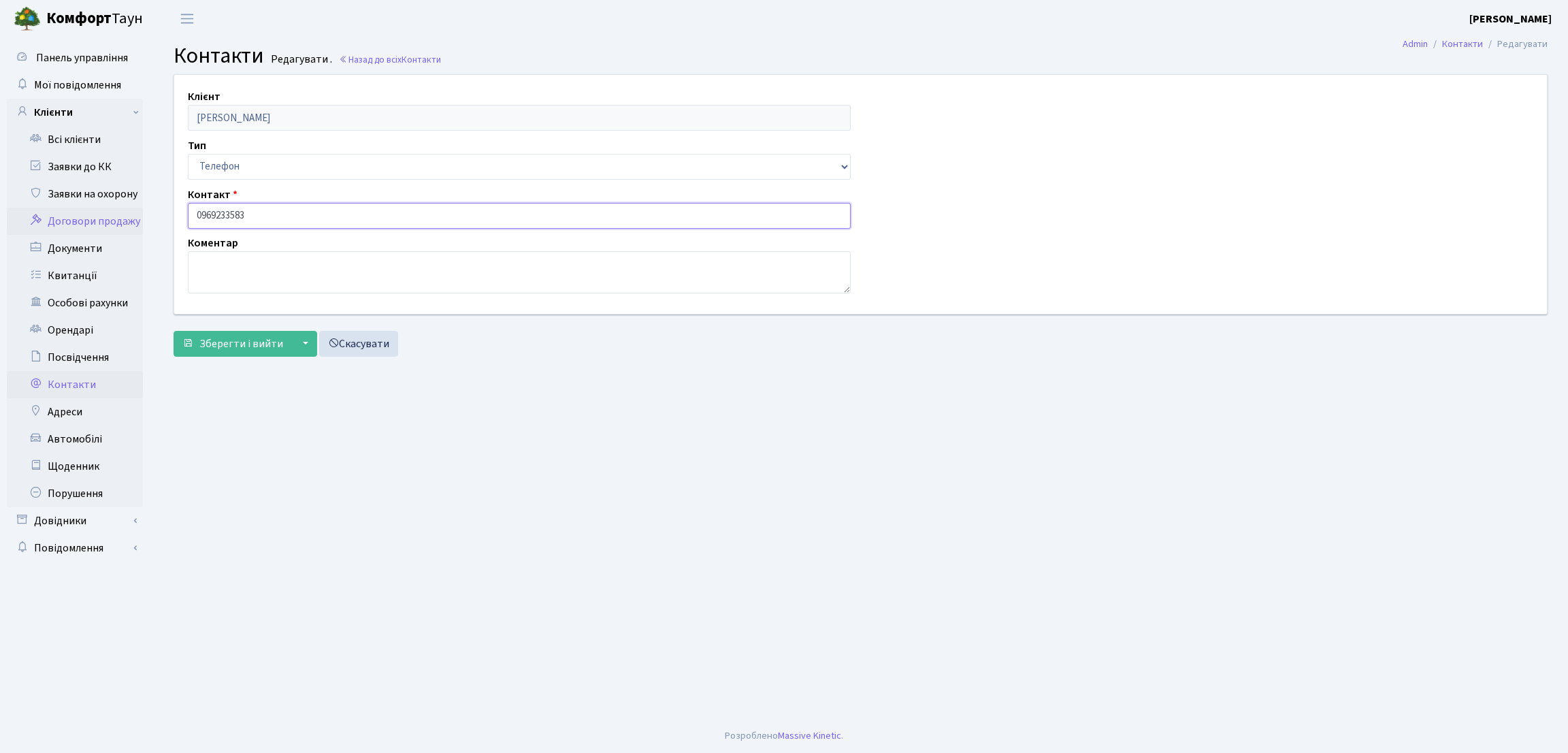
drag, startPoint x: 311, startPoint y: 202, endPoint x: 84, endPoint y: 213, distance: 227.3
click at [84, 213] on div "Панель управління Мої повідомлення Клієнти Всі клієнти Заявки до КК" at bounding box center [784, 378] width 1568 height 682
click at [229, 459] on main "Admin Контакти Редагувати Контакти Редагувати . Назад до всіх Контакти Клієнт […" at bounding box center [861, 378] width 1414 height 682
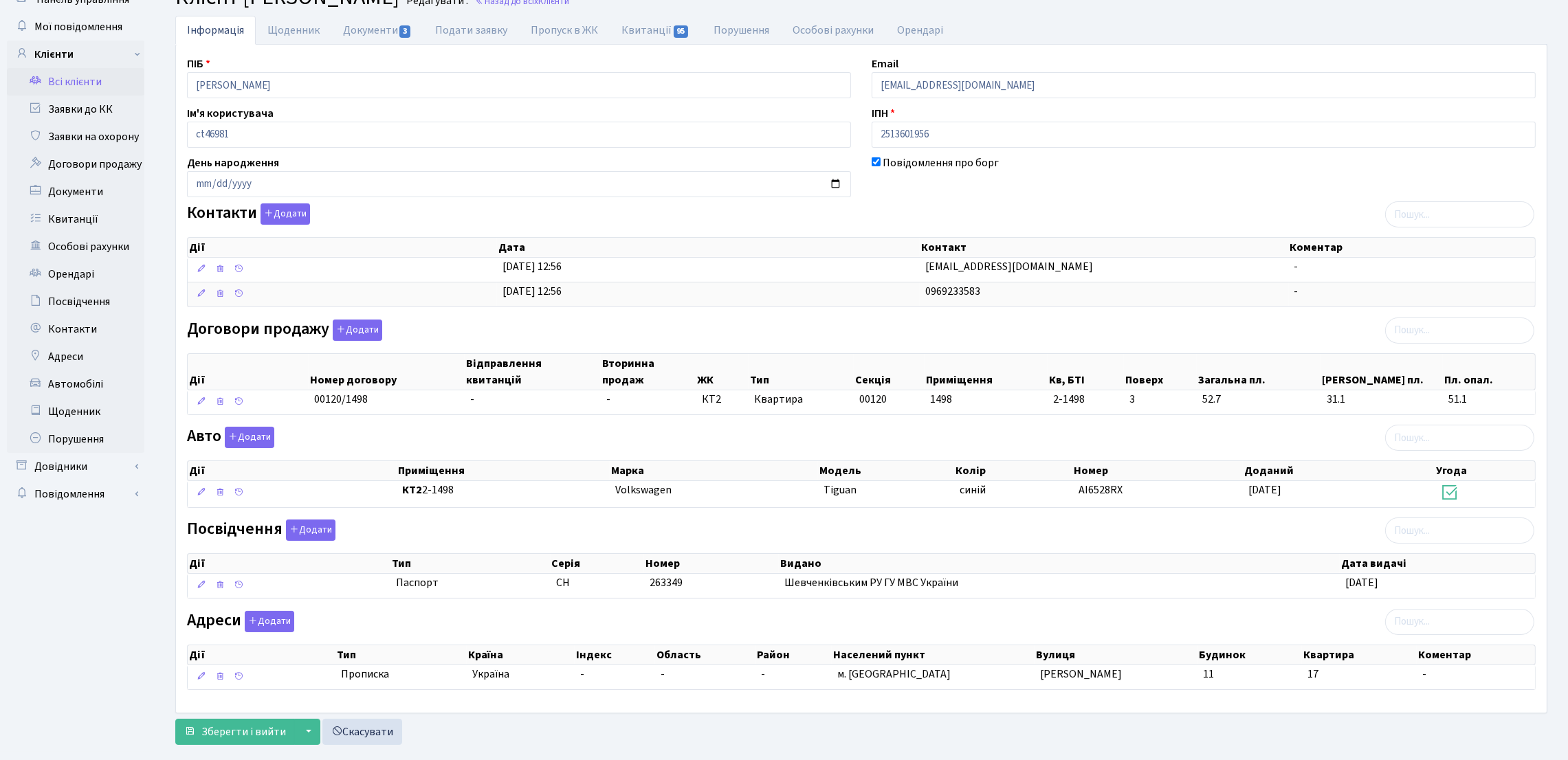
scroll to position [89, 0]
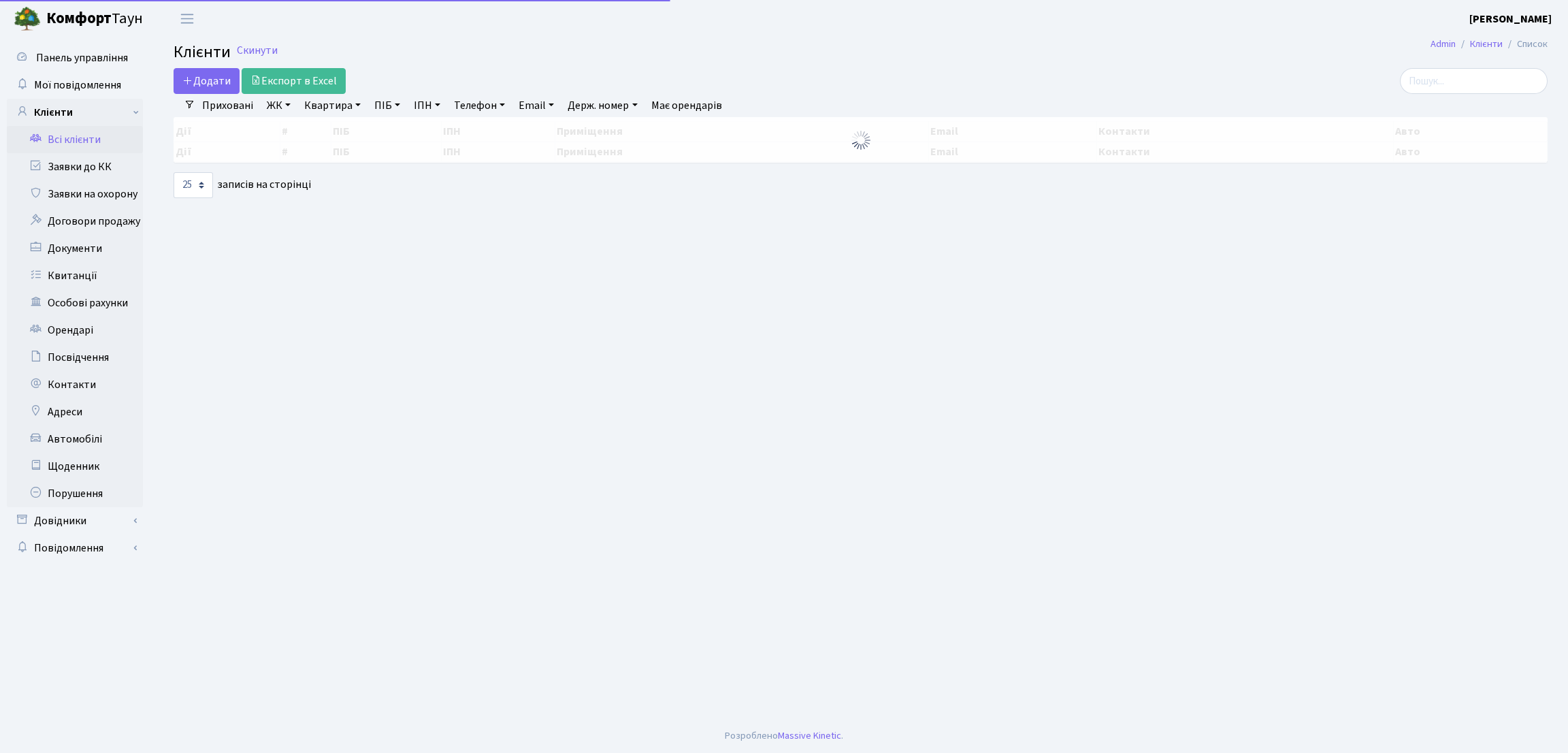
select select "25"
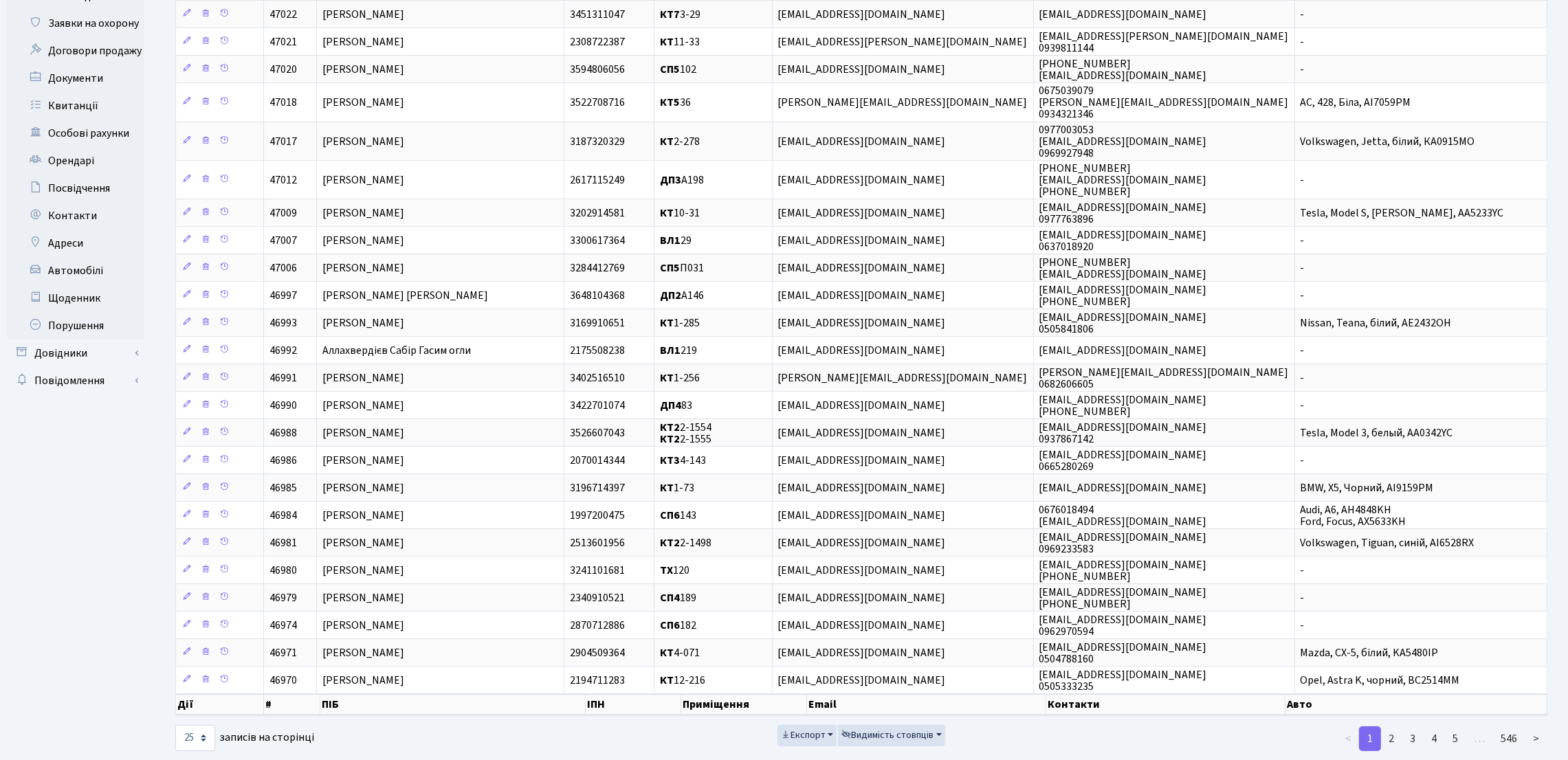
scroll to position [210, 0]
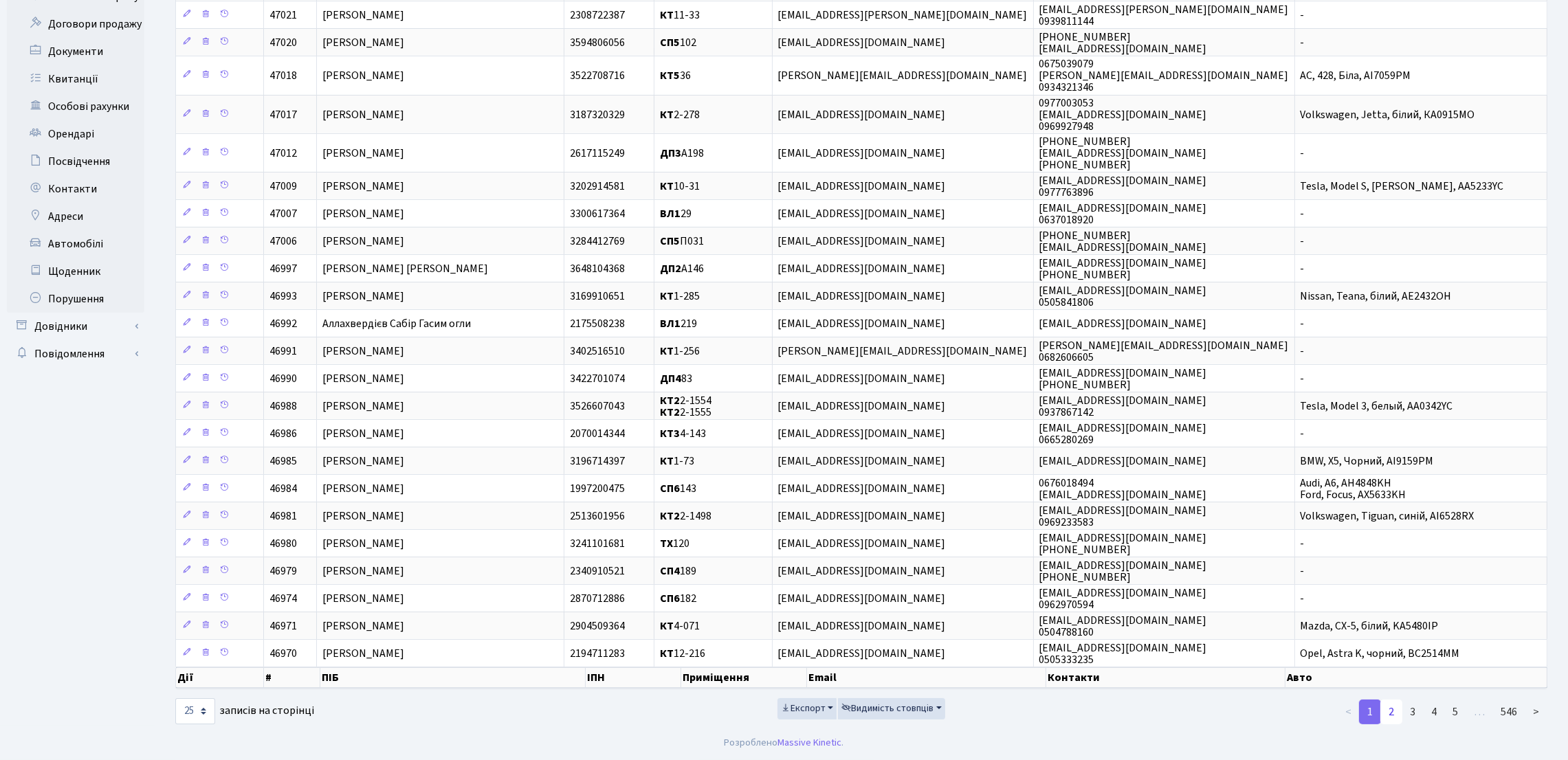
click at [1397, 712] on link "2" at bounding box center [1391, 711] width 22 height 25
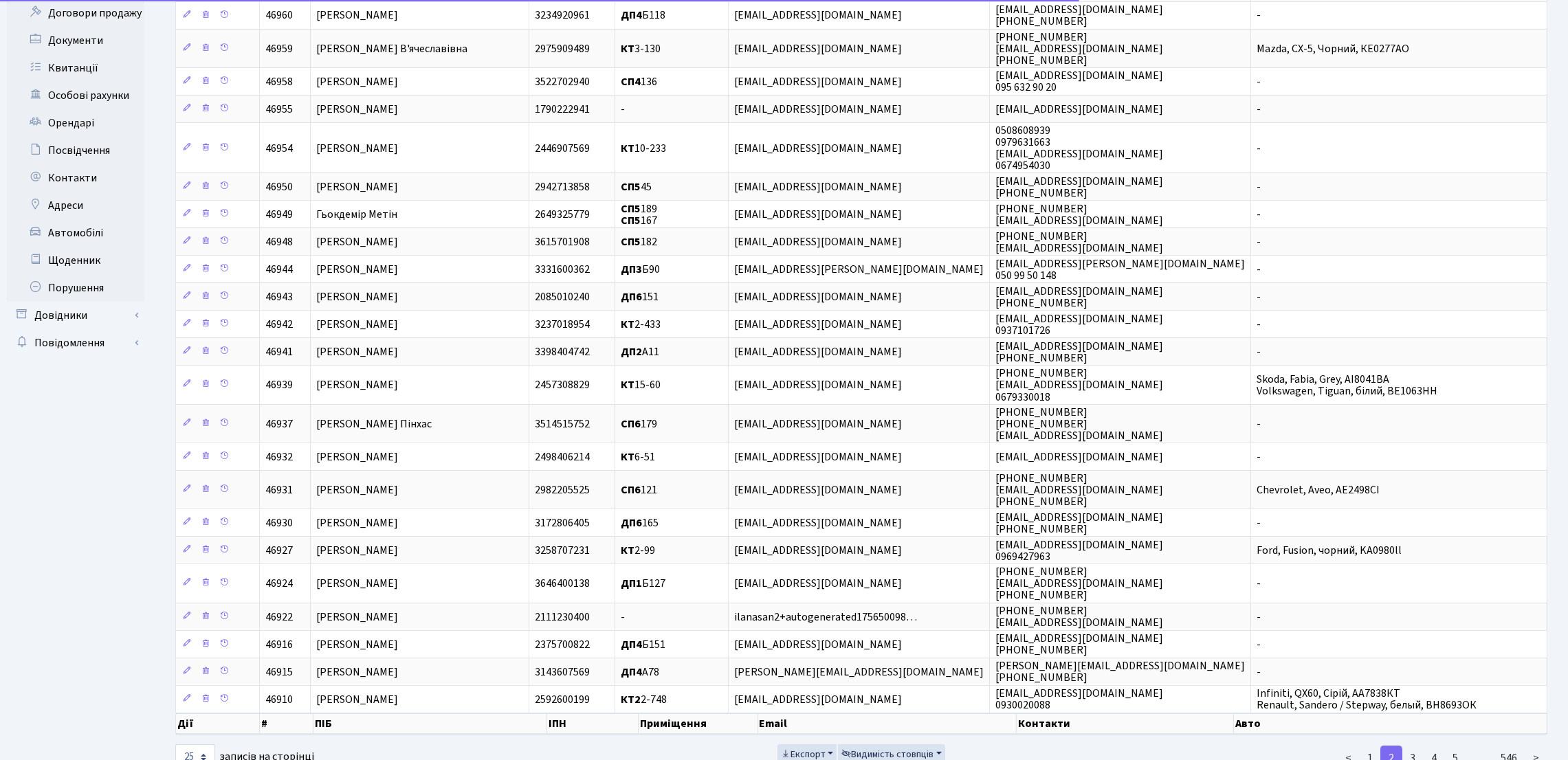
scroll to position [232, 0]
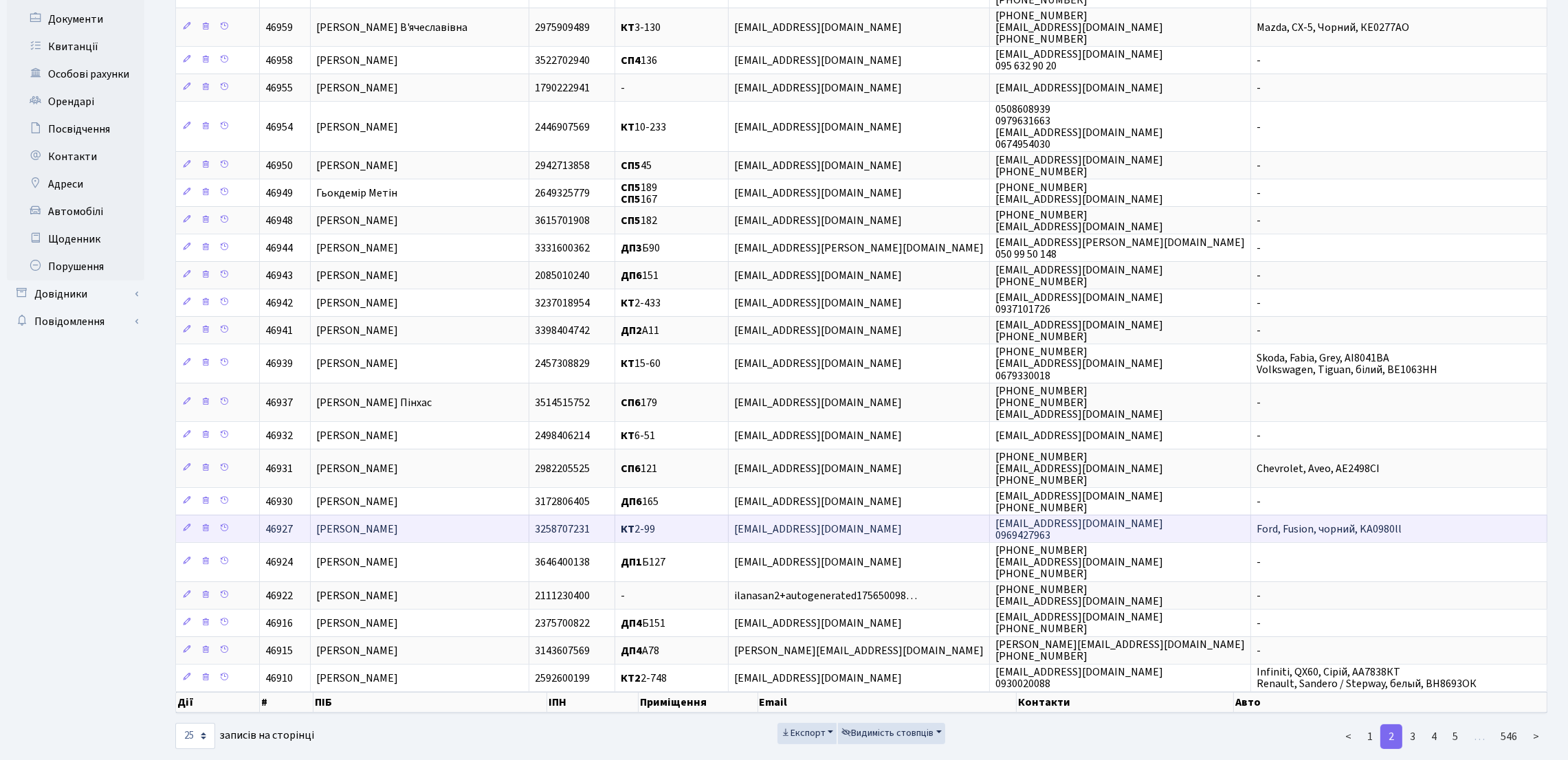
click at [398, 537] on span "Кушнір Дмитро Олександрович" at bounding box center [357, 528] width 82 height 15
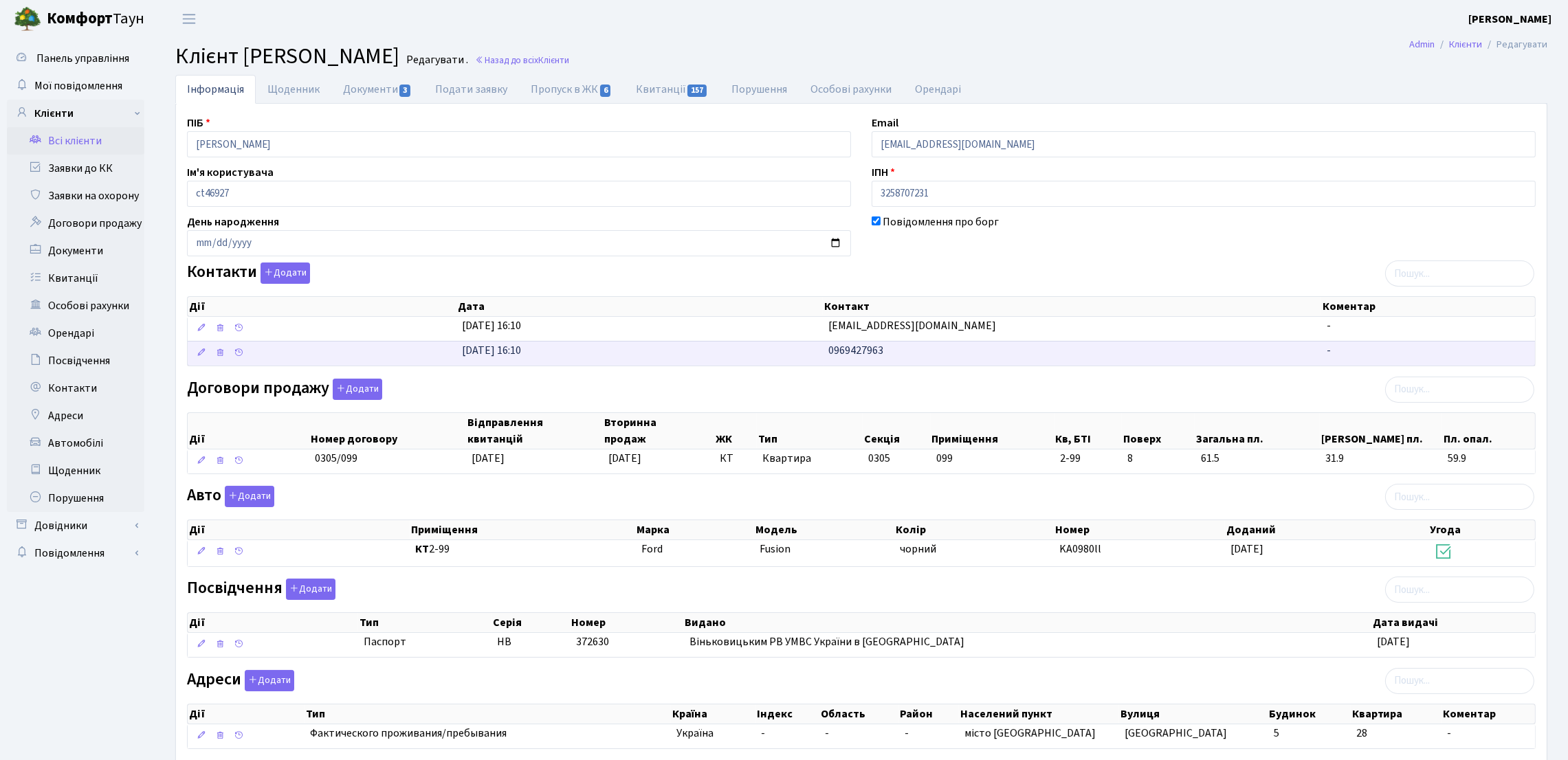
click at [885, 351] on td "0969427963" at bounding box center [1071, 352] width 497 height 25
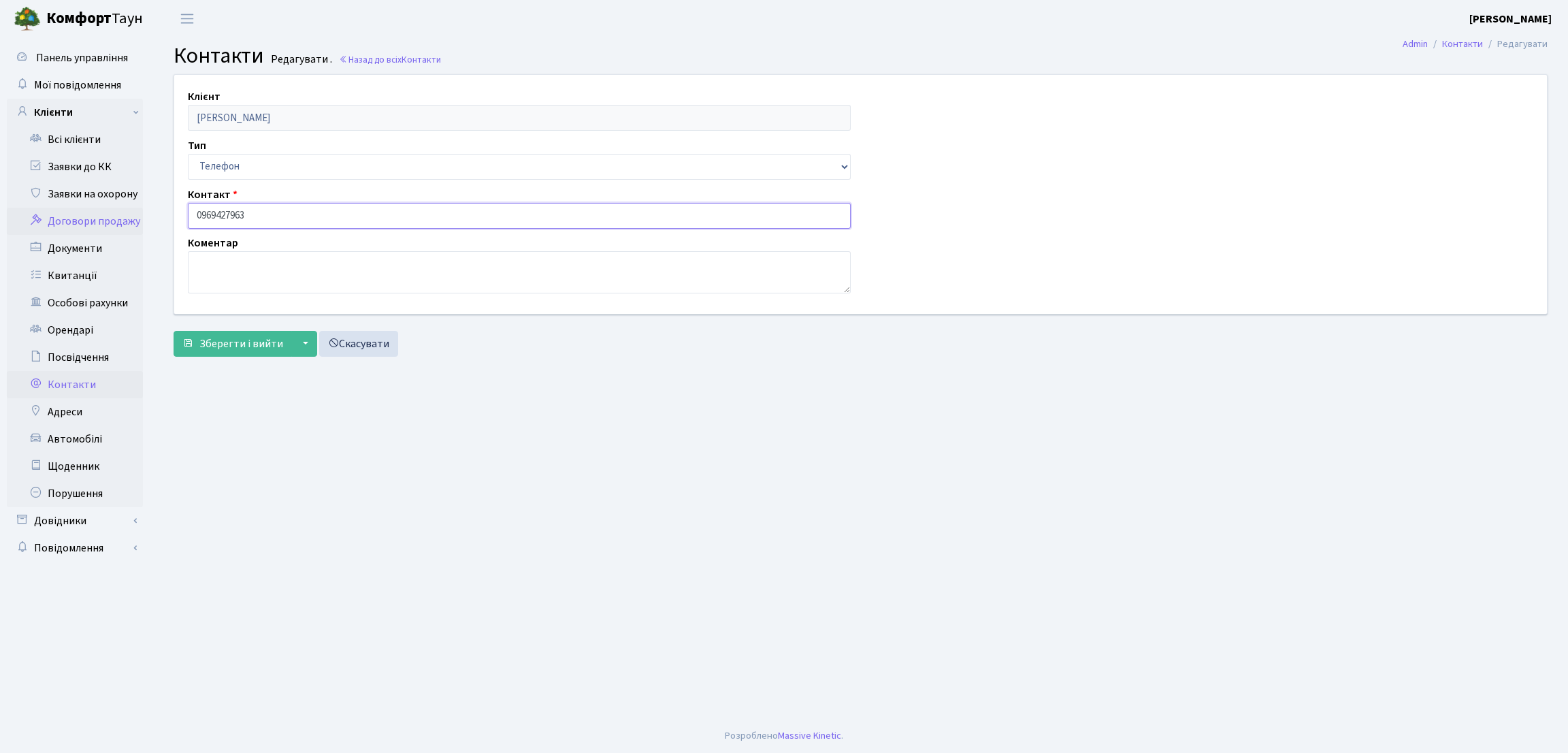
click at [137, 213] on div "Панель управління Мої повідомлення Клієнти Всі клієнти Заявки до КК" at bounding box center [784, 378] width 1568 height 682
click at [226, 461] on main "Admin Контакти Редагувати Контакти Редагувати . Назад до всіх Контакти Клієнт К…" at bounding box center [861, 378] width 1414 height 682
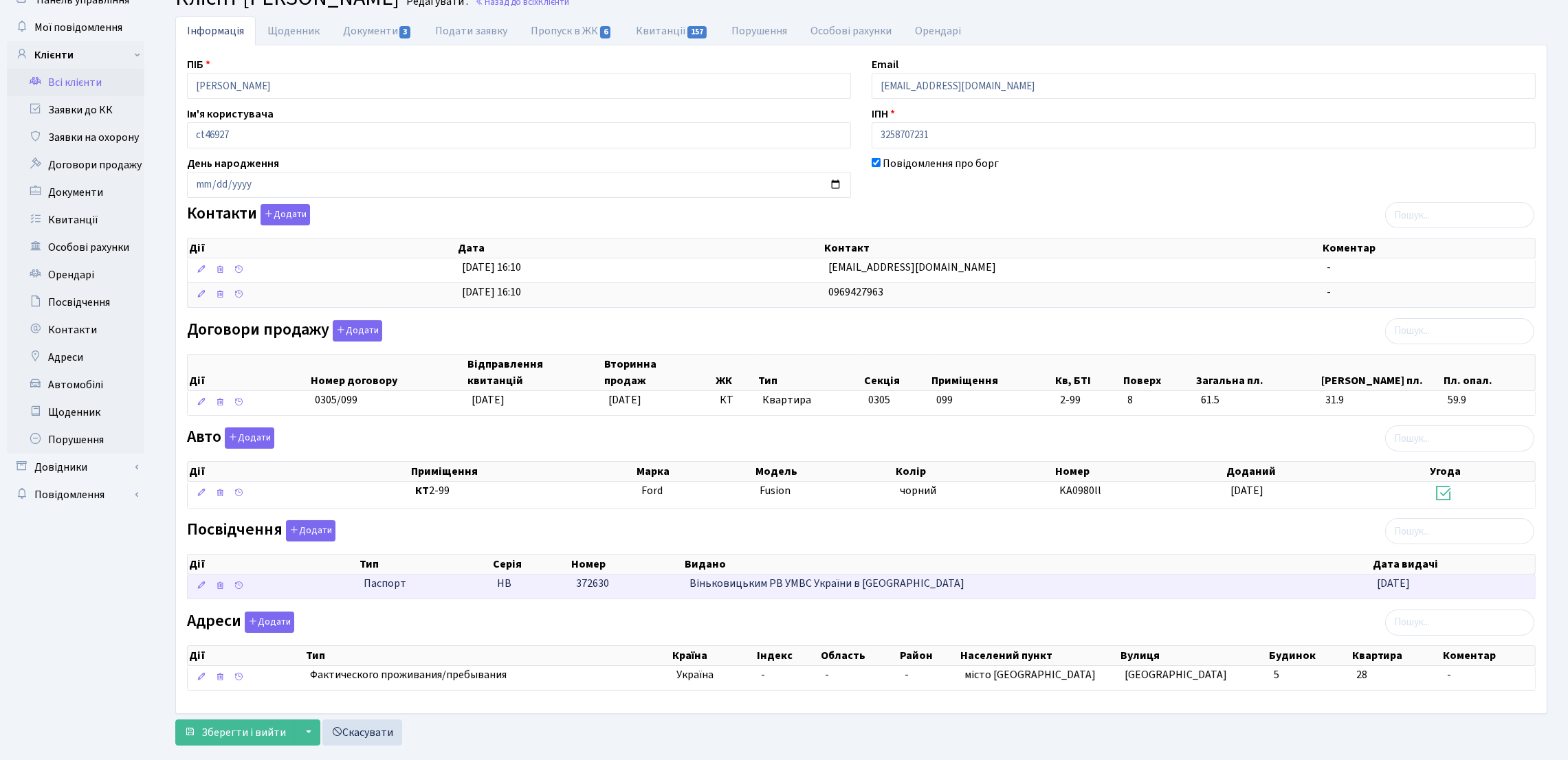
scroll to position [89, 0]
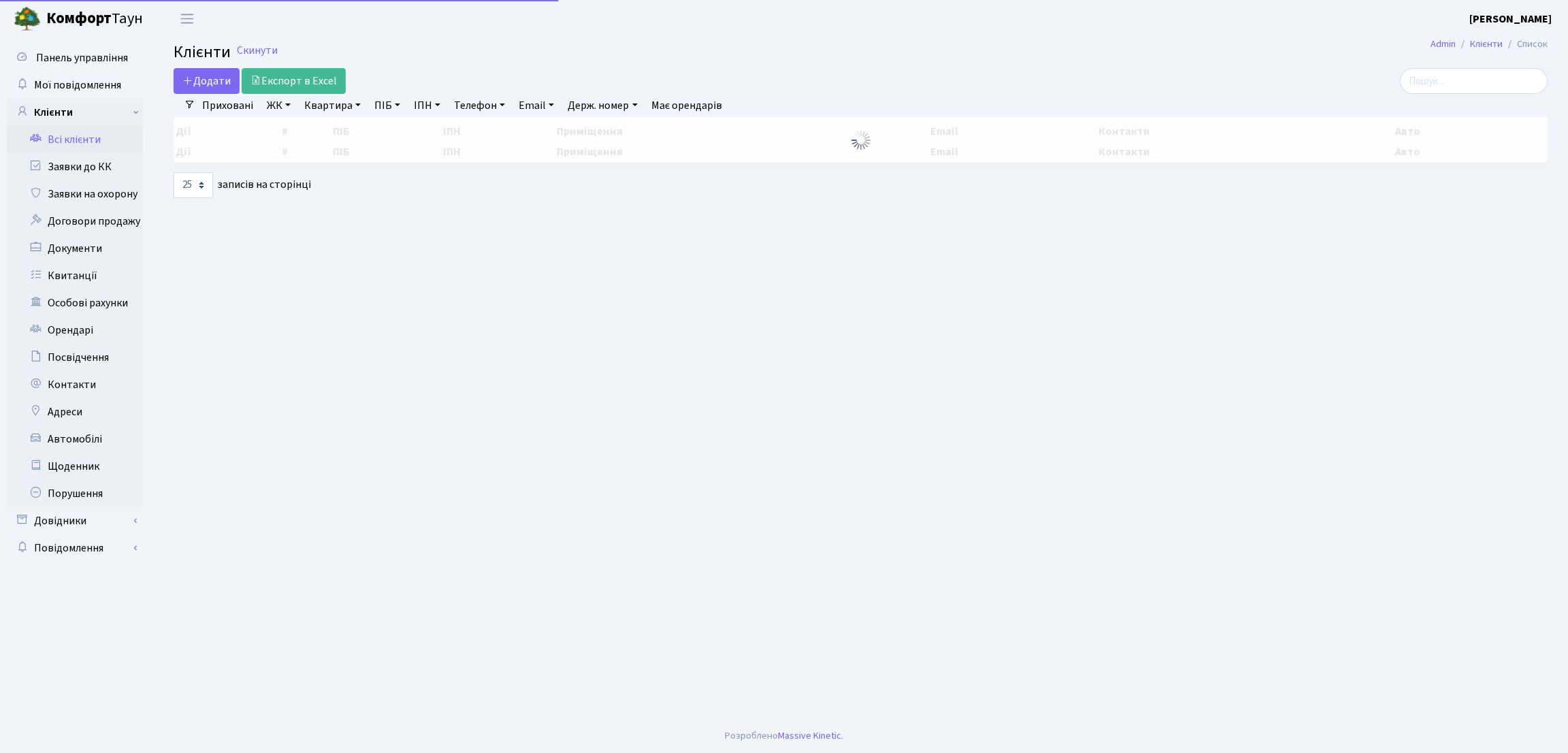
select select "25"
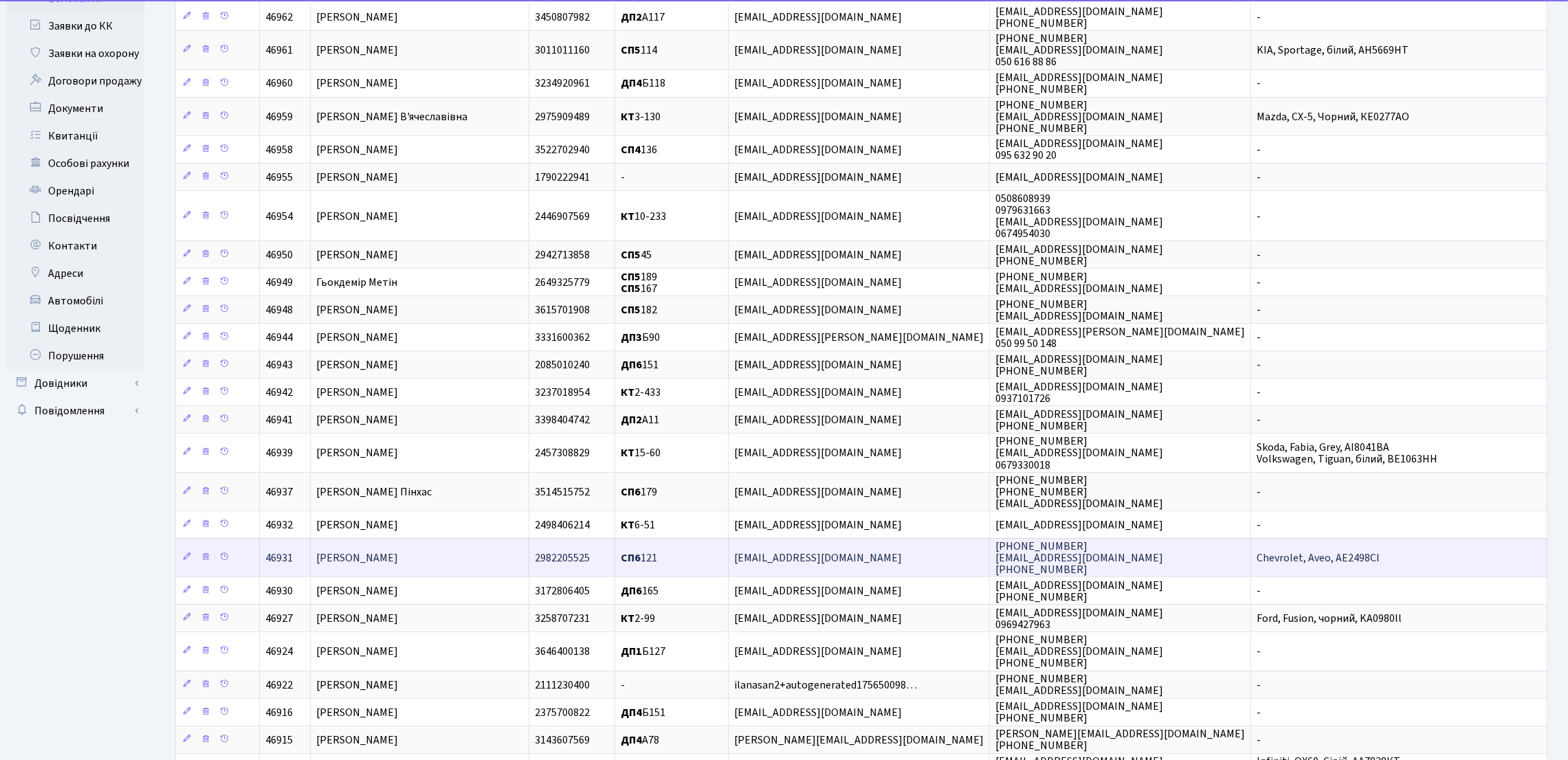
scroll to position [267, 0]
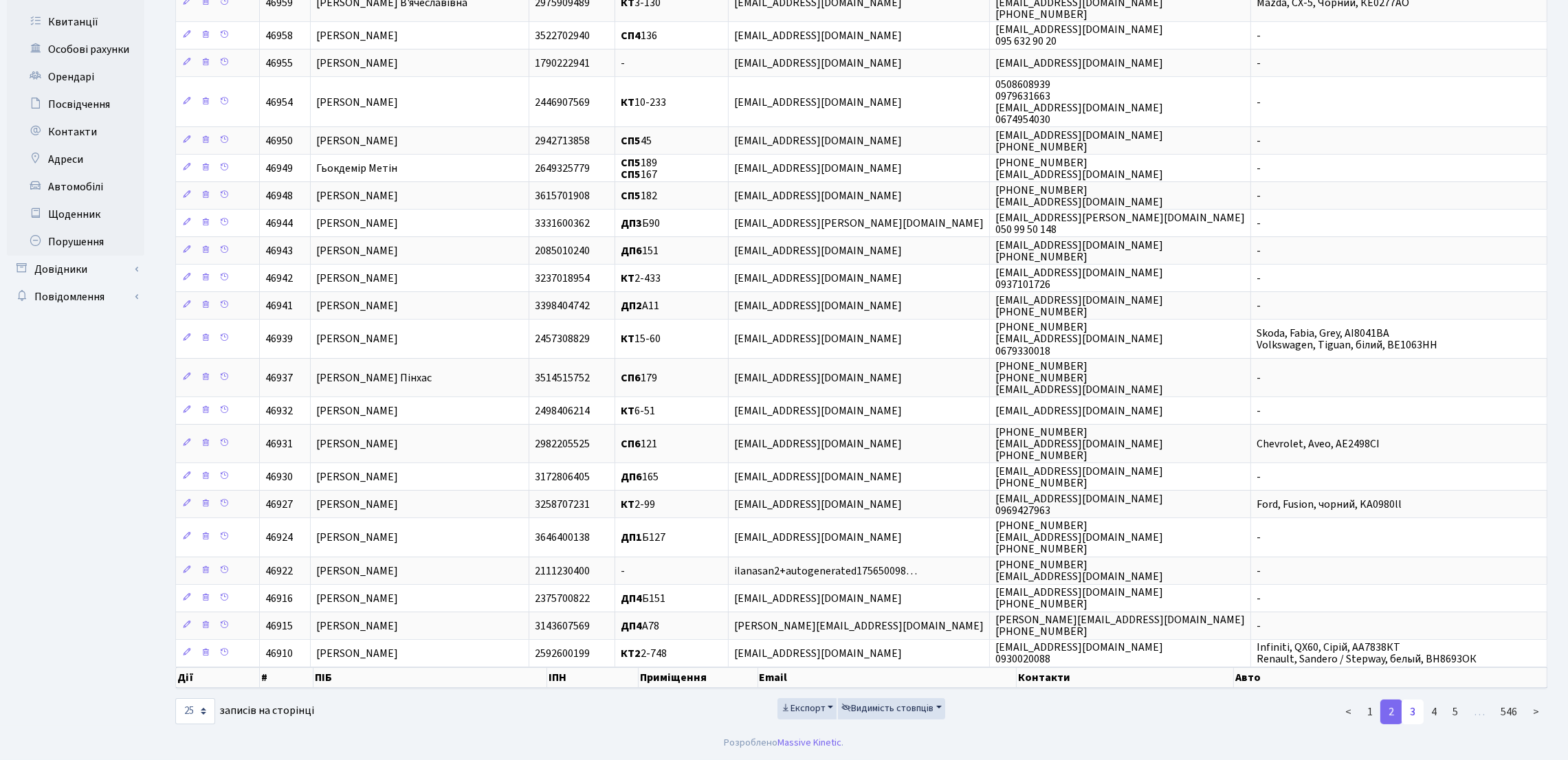
click at [1412, 717] on link "3" at bounding box center [1413, 711] width 22 height 25
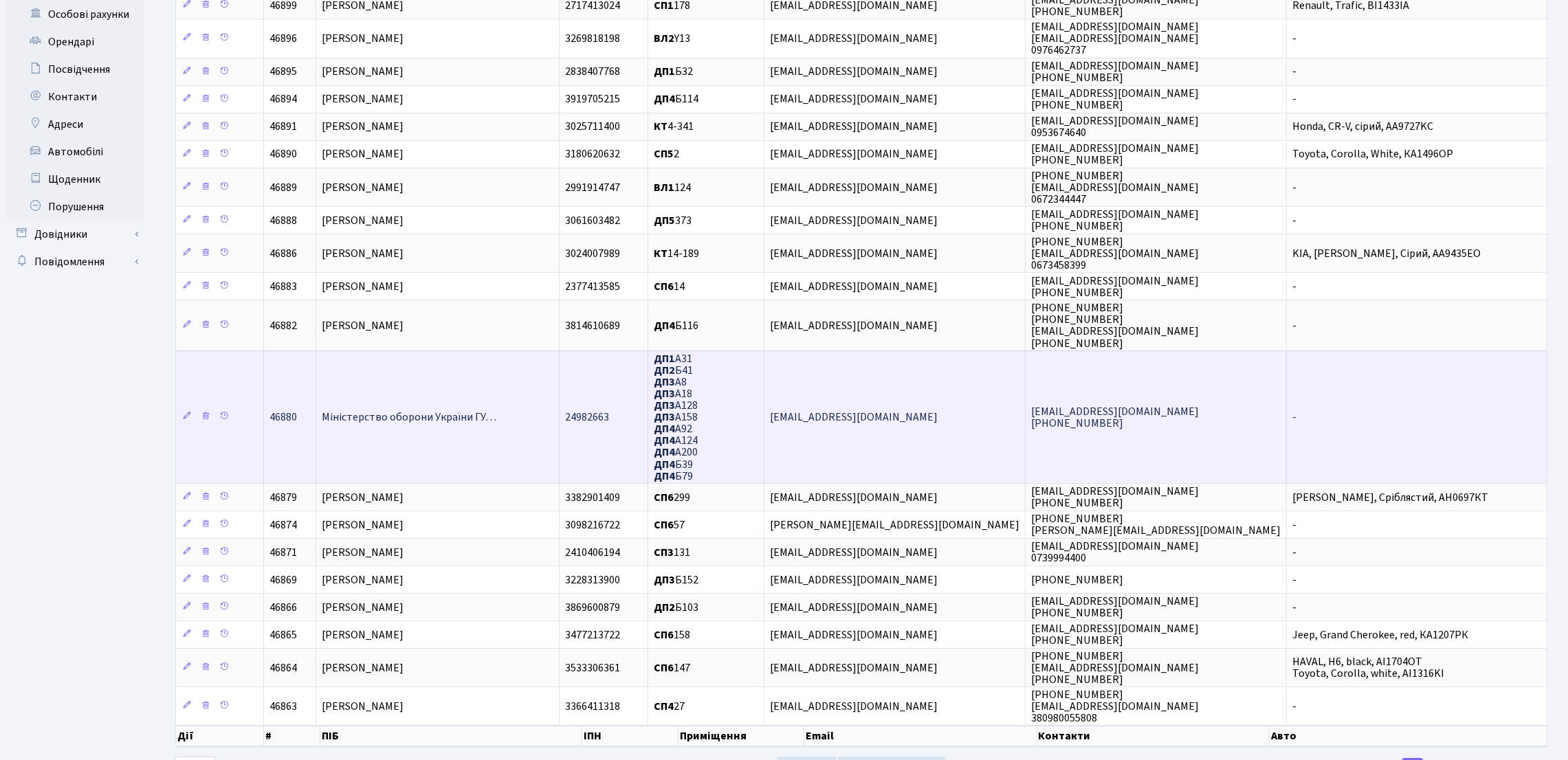
scroll to position [156, 0]
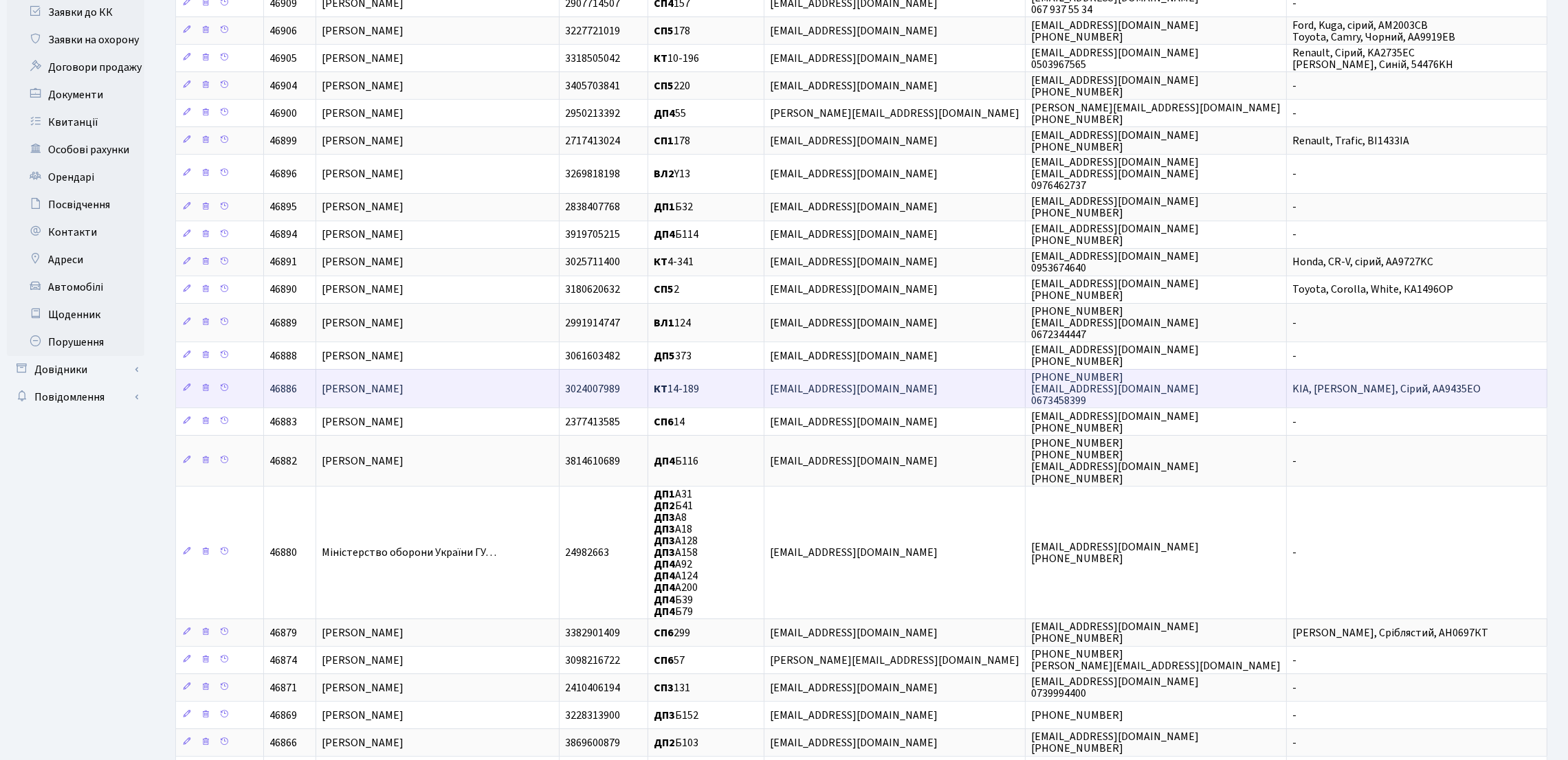
click at [461, 399] on td "[PERSON_NAME]" at bounding box center [438, 388] width 244 height 39
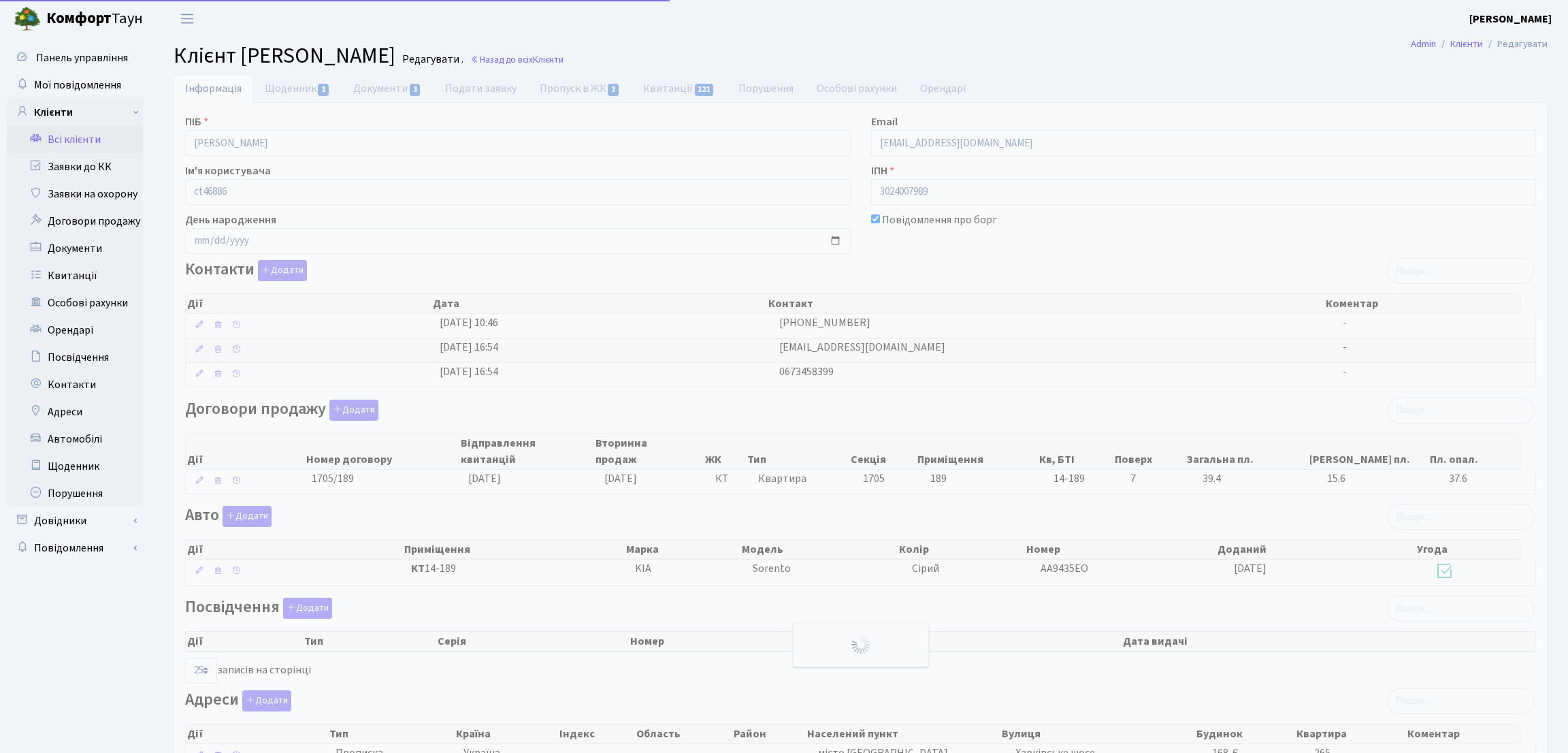
select select "25"
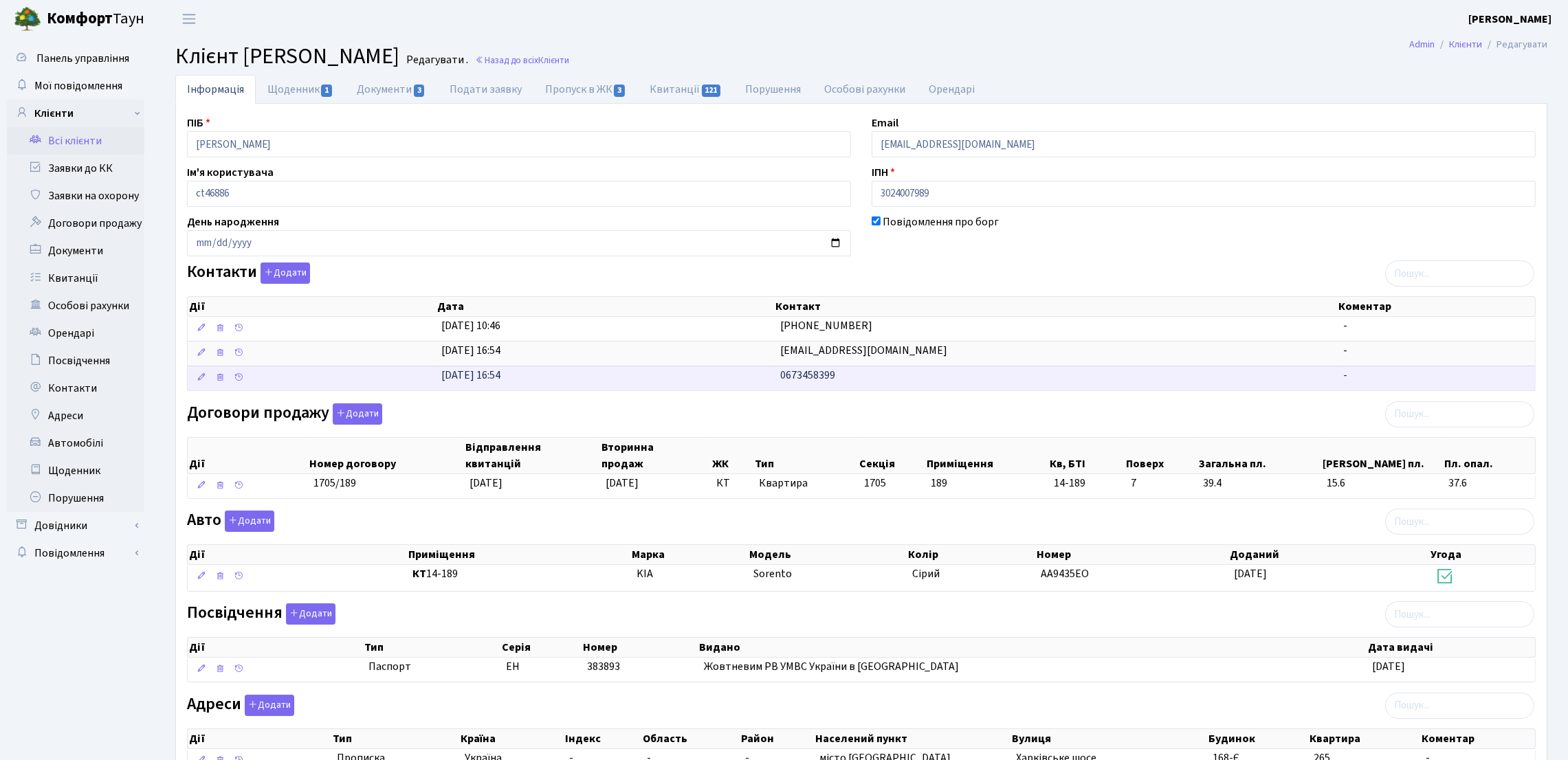
click at [815, 379] on span "0673458399" at bounding box center [808, 374] width 55 height 15
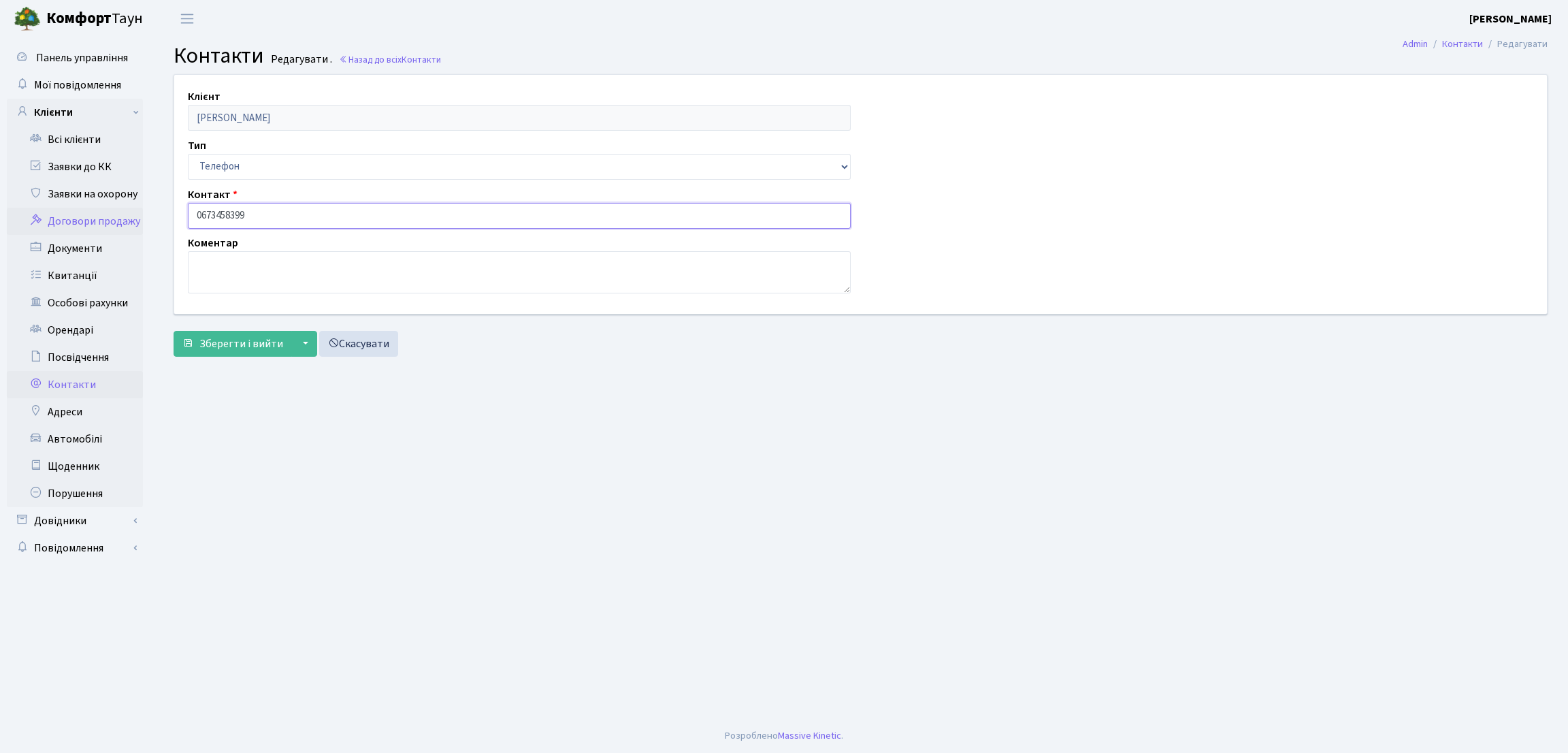
drag, startPoint x: 255, startPoint y: 216, endPoint x: 127, endPoint y: 209, distance: 128.2
click at [127, 209] on div "Панель управління Мої повідомлення Клієнти Всі клієнти Заявки до КК" at bounding box center [784, 378] width 1568 height 682
click at [210, 415] on main "Admin Контакти Редагувати Контакти Редагувати . Назад до всіх Контакти Клієнт Л…" at bounding box center [861, 378] width 1414 height 682
click at [207, 480] on main "Admin Контакти Редагувати Контакти Редагувати . Назад до всіх Контакти Клієнт Л…" at bounding box center [861, 378] width 1414 height 682
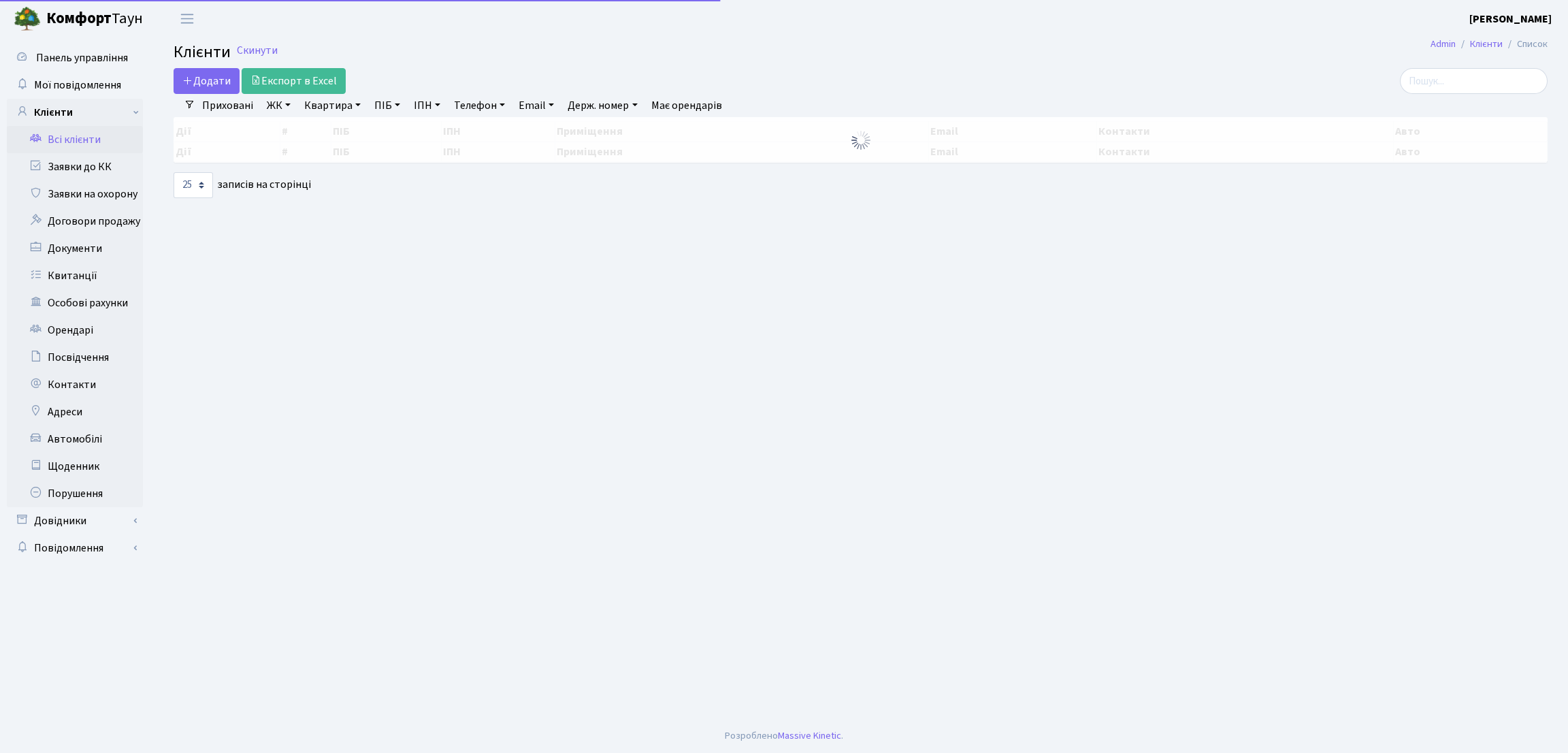
select select "25"
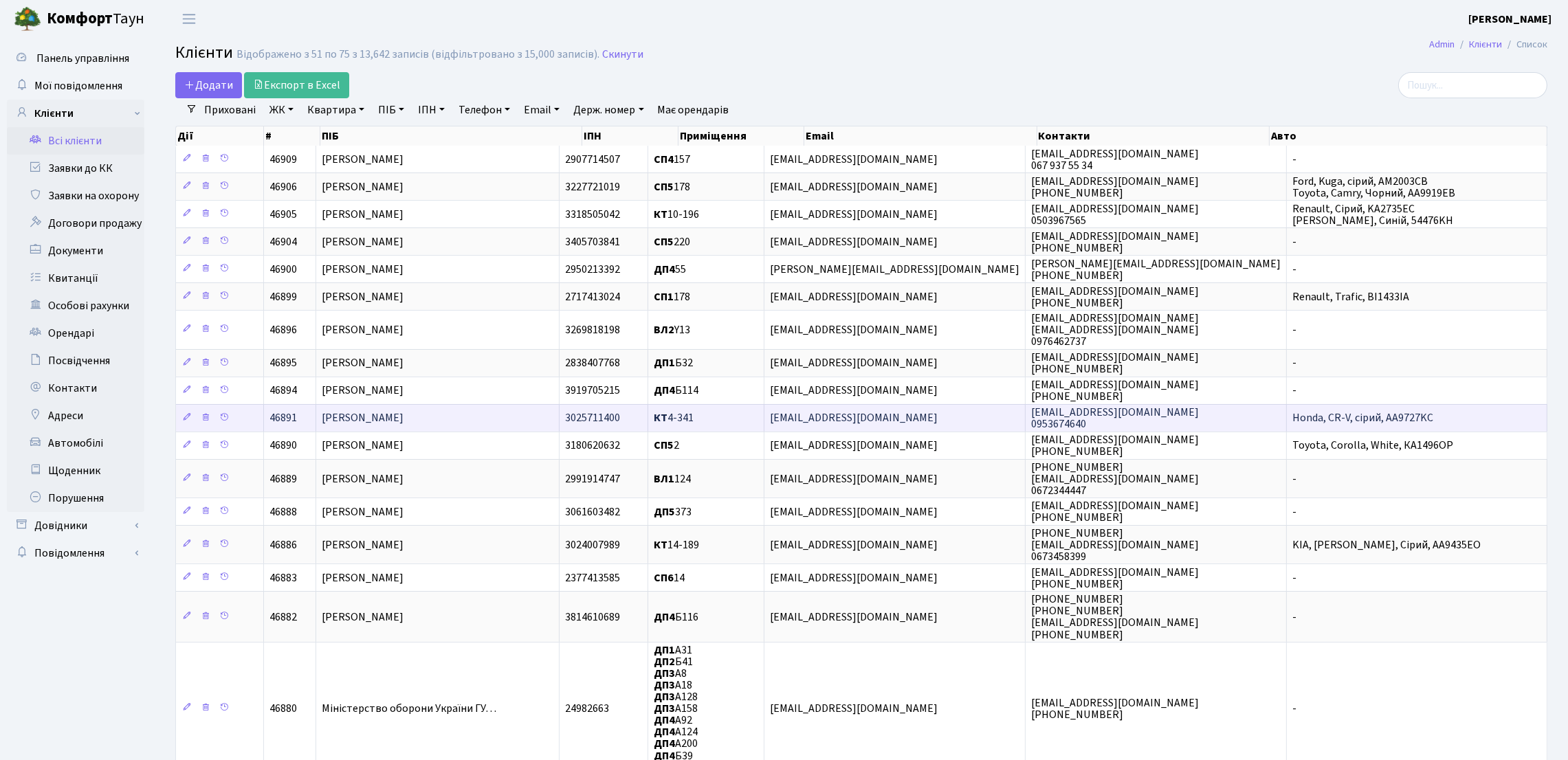
click at [469, 422] on td "[PERSON_NAME]" at bounding box center [438, 418] width 244 height 28
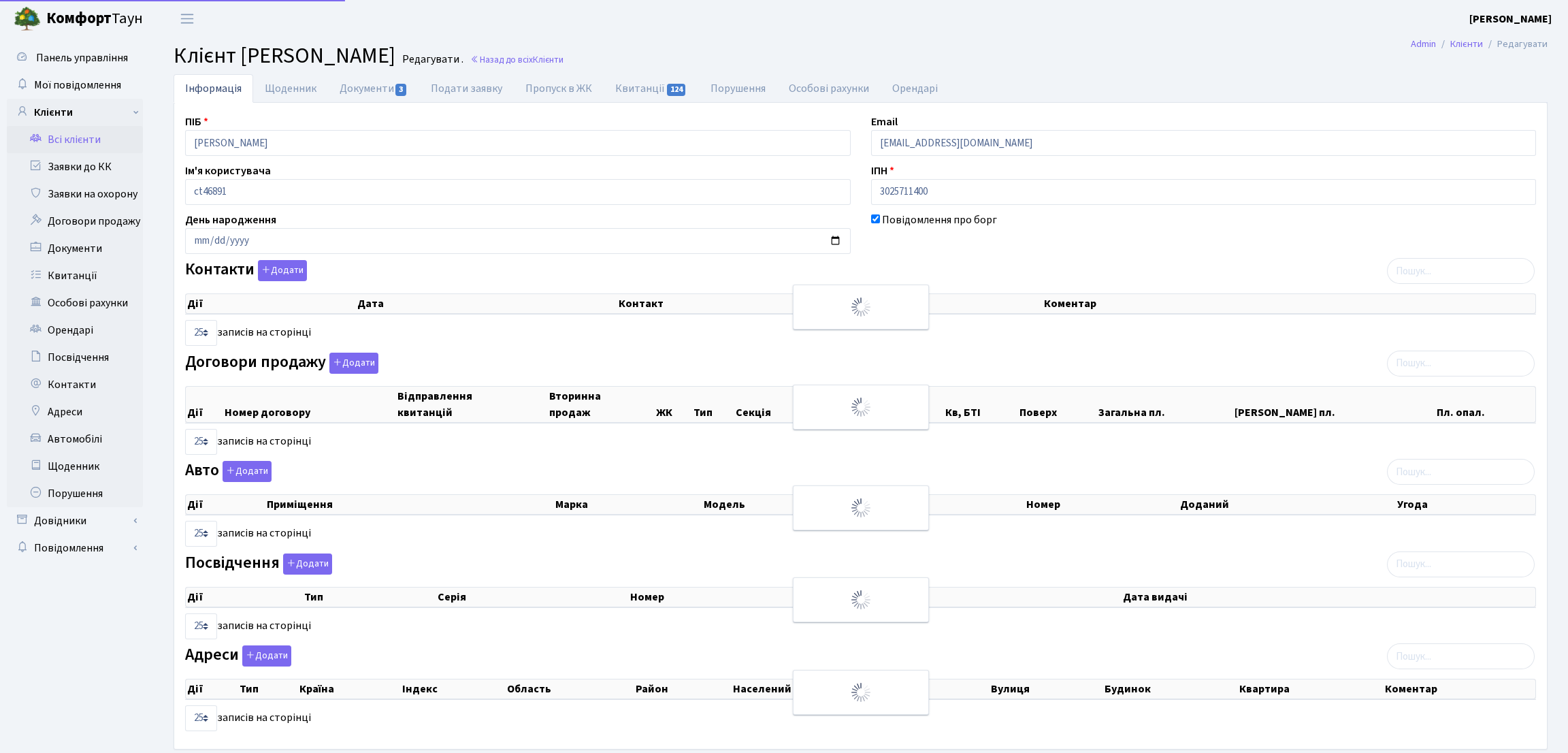
select select "25"
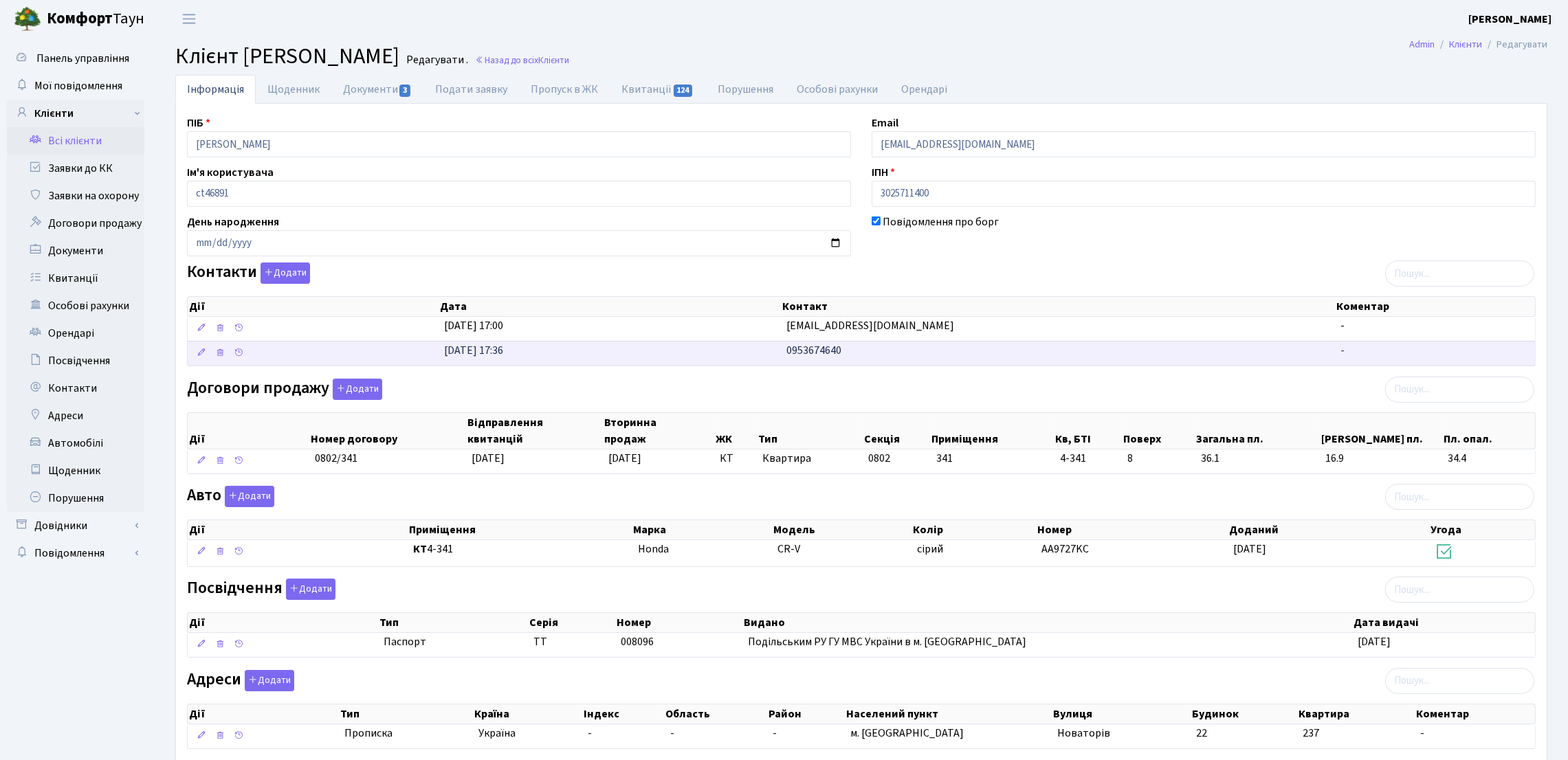
click at [826, 355] on span "0953674640" at bounding box center [814, 350] width 55 height 15
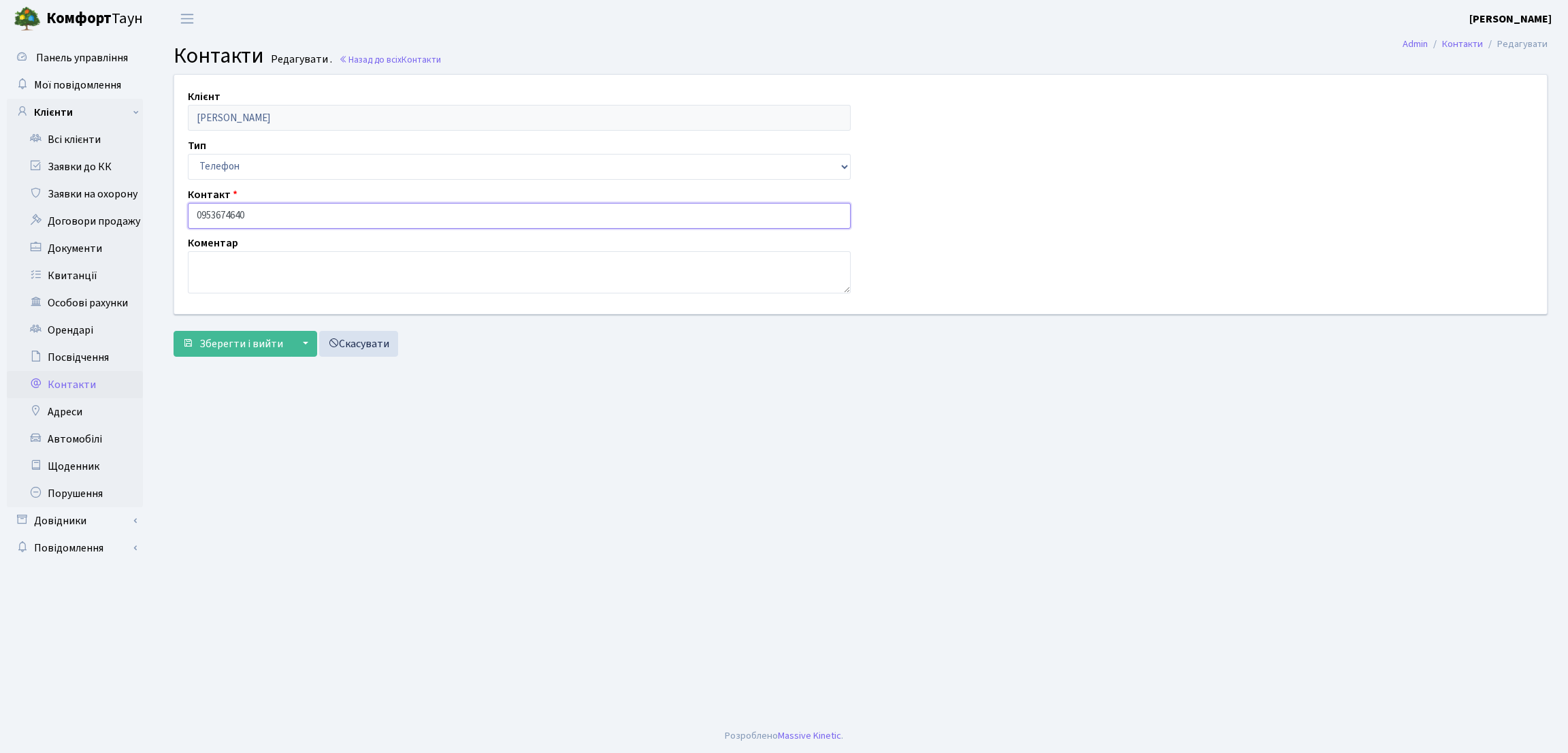
drag, startPoint x: 287, startPoint y: 220, endPoint x: 183, endPoint y: 204, distance: 105.2
click at [183, 204] on div "Контакт 0953674640" at bounding box center [519, 207] width 683 height 42
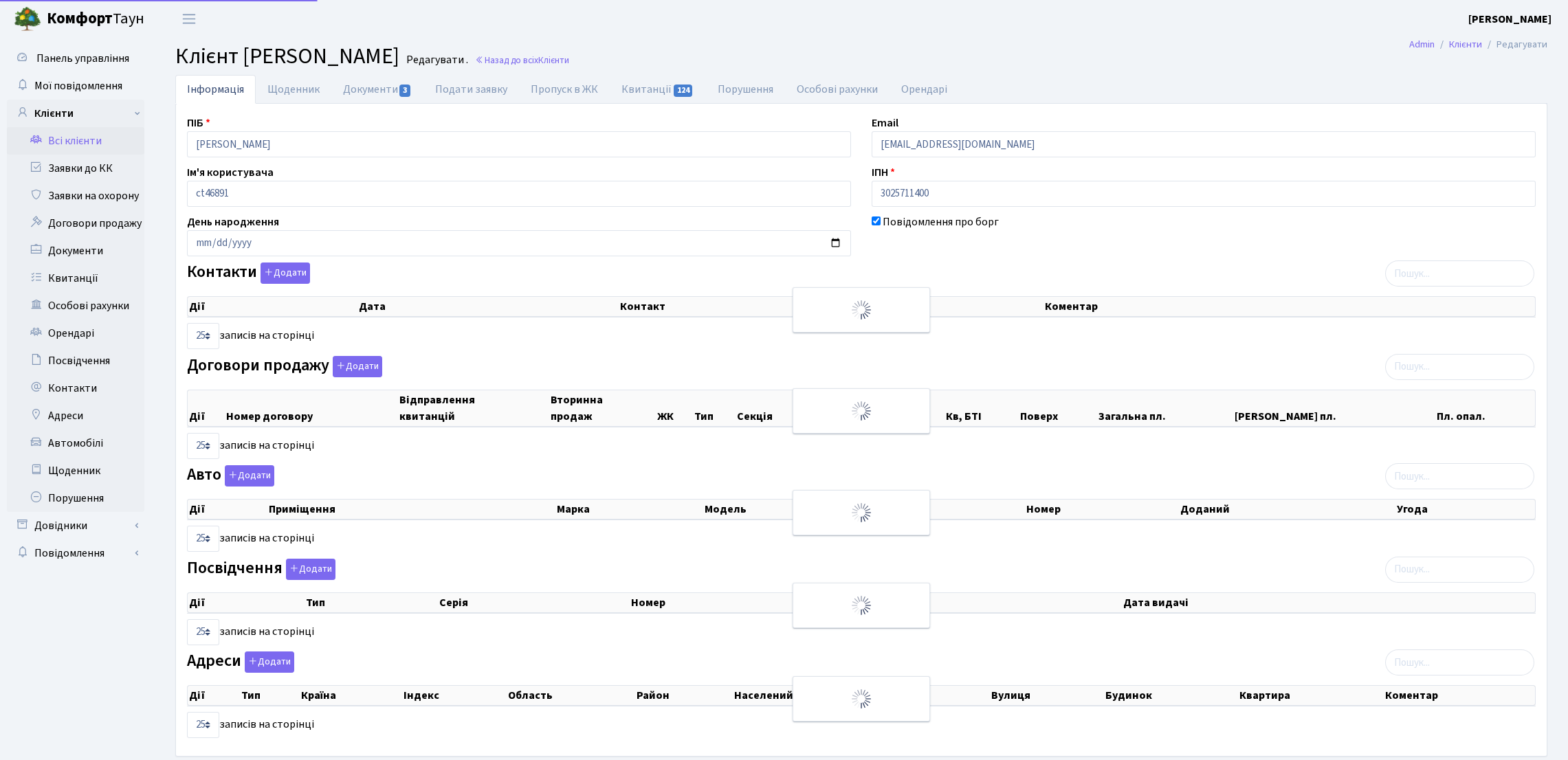
select select "25"
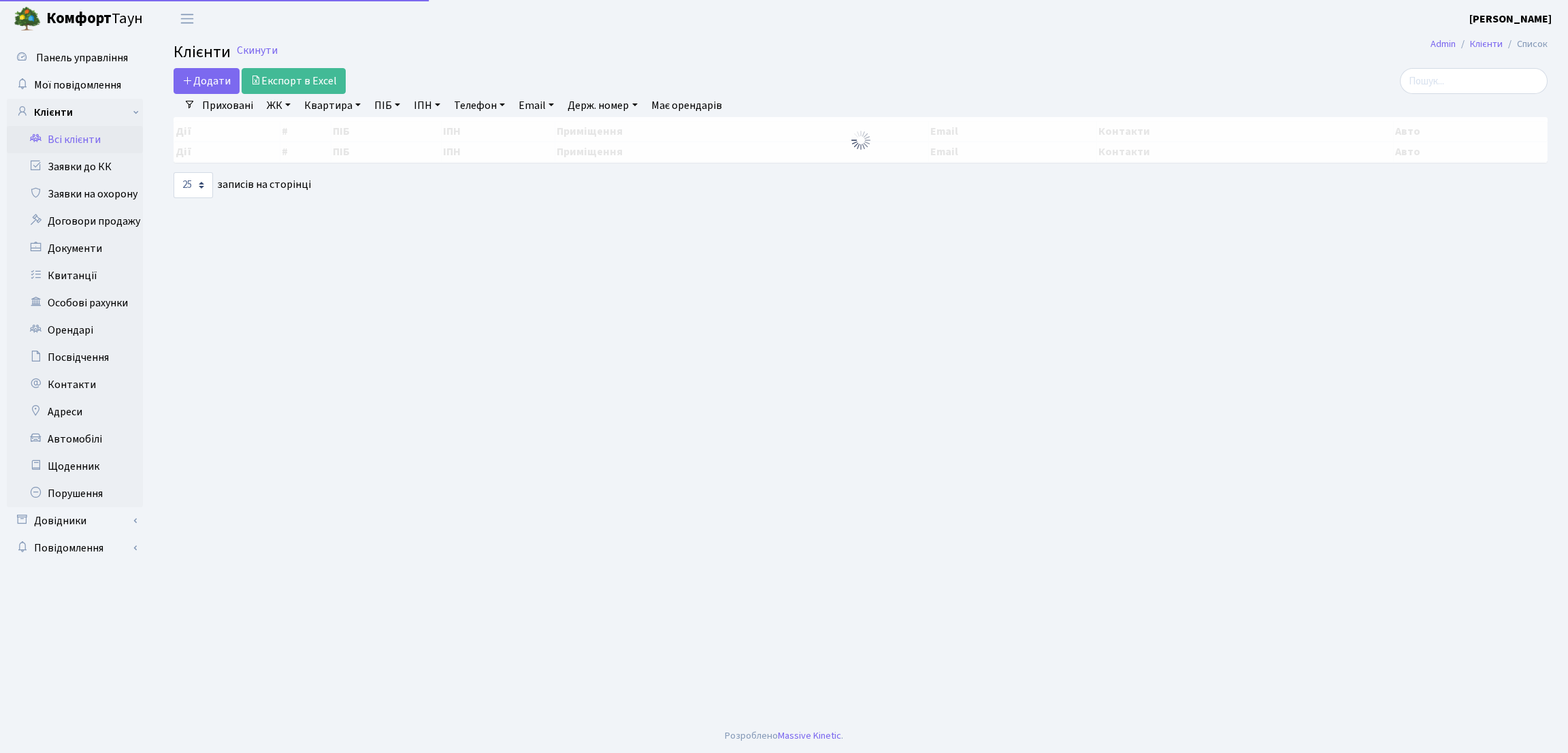
select select "25"
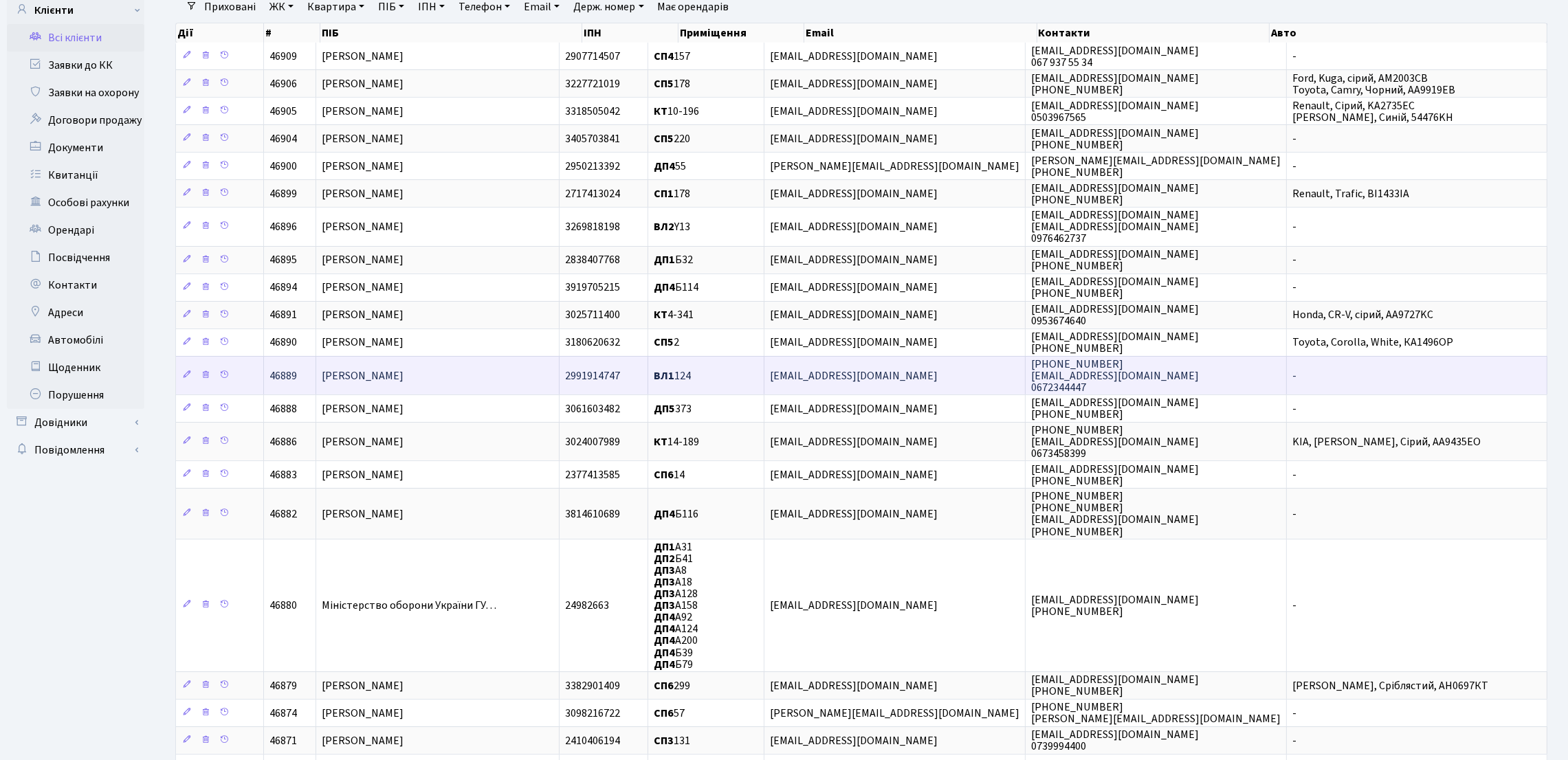
scroll to position [206, 0]
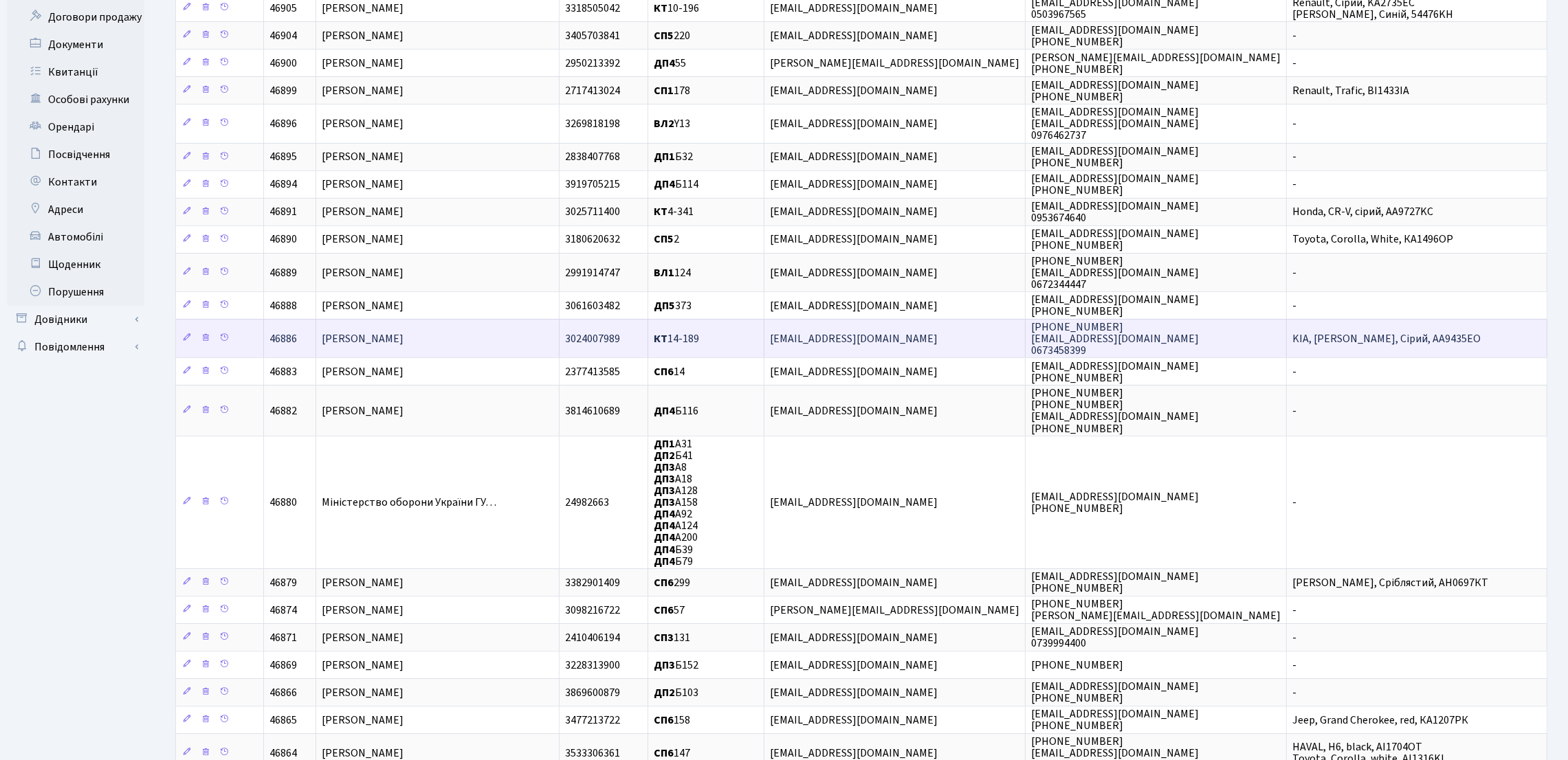
click at [492, 346] on td "[PERSON_NAME]" at bounding box center [438, 338] width 244 height 39
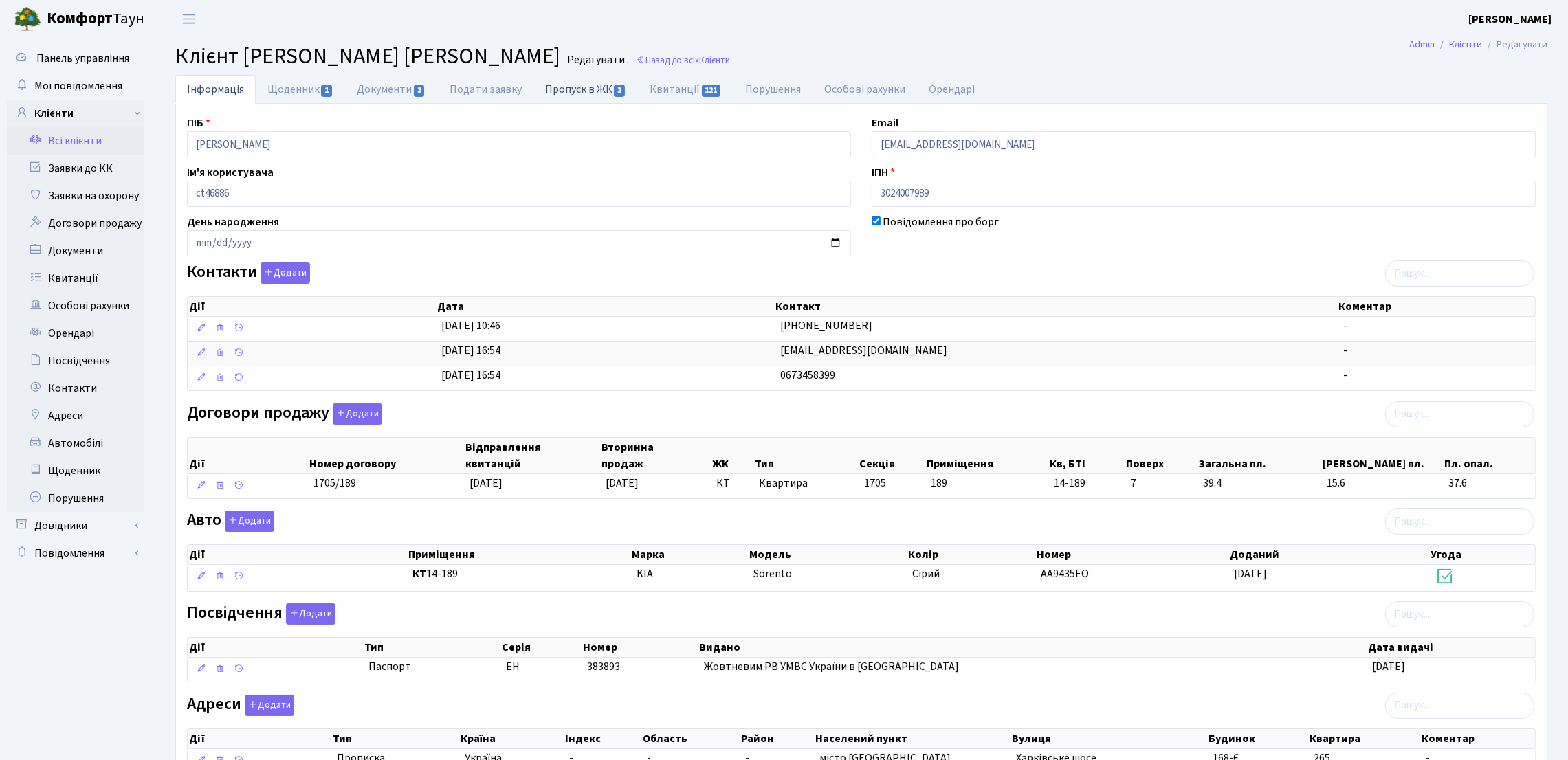
click at [569, 88] on link "Пропуск в ЖК 3" at bounding box center [585, 89] width 104 height 29
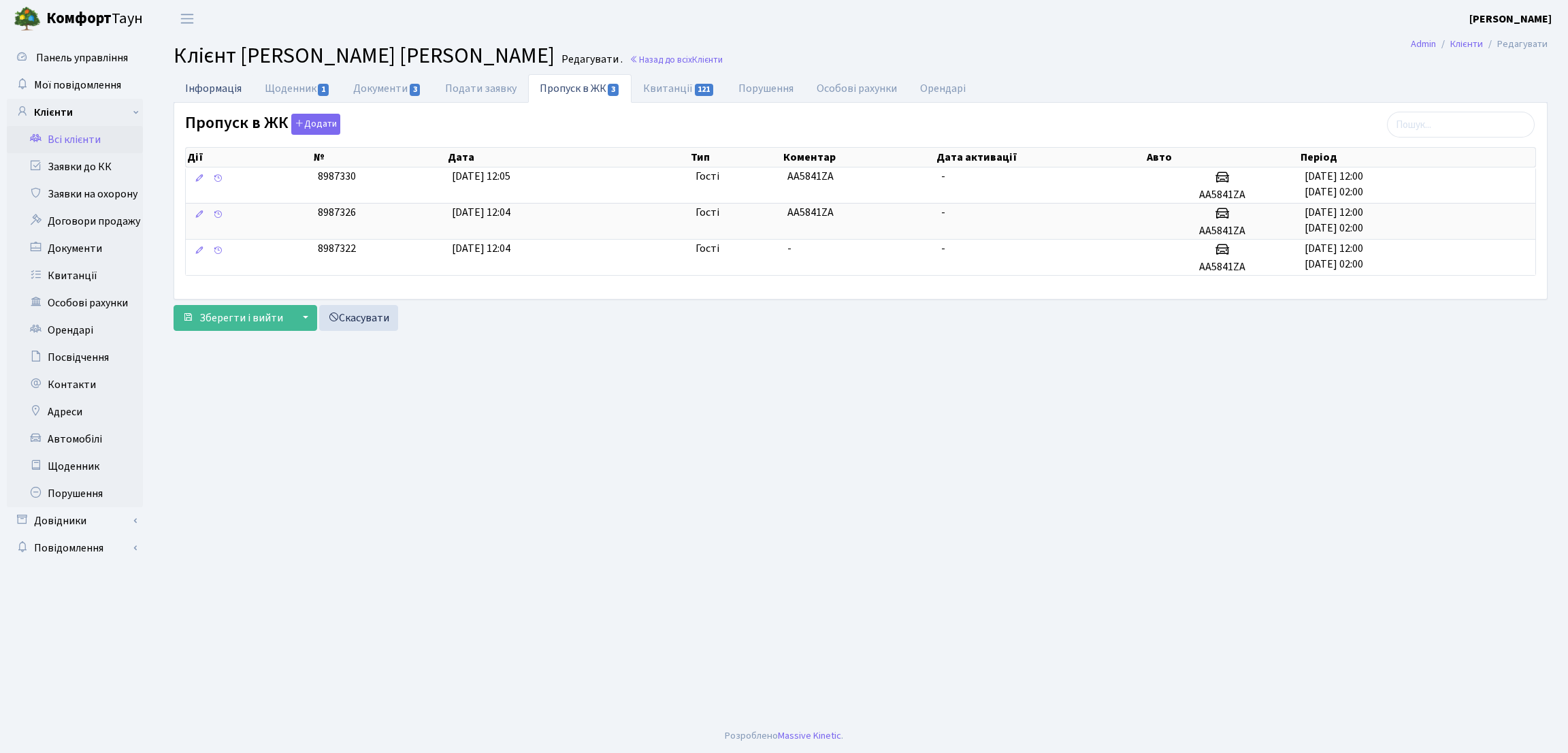
click at [230, 84] on link "Інформація" at bounding box center [213, 88] width 79 height 28
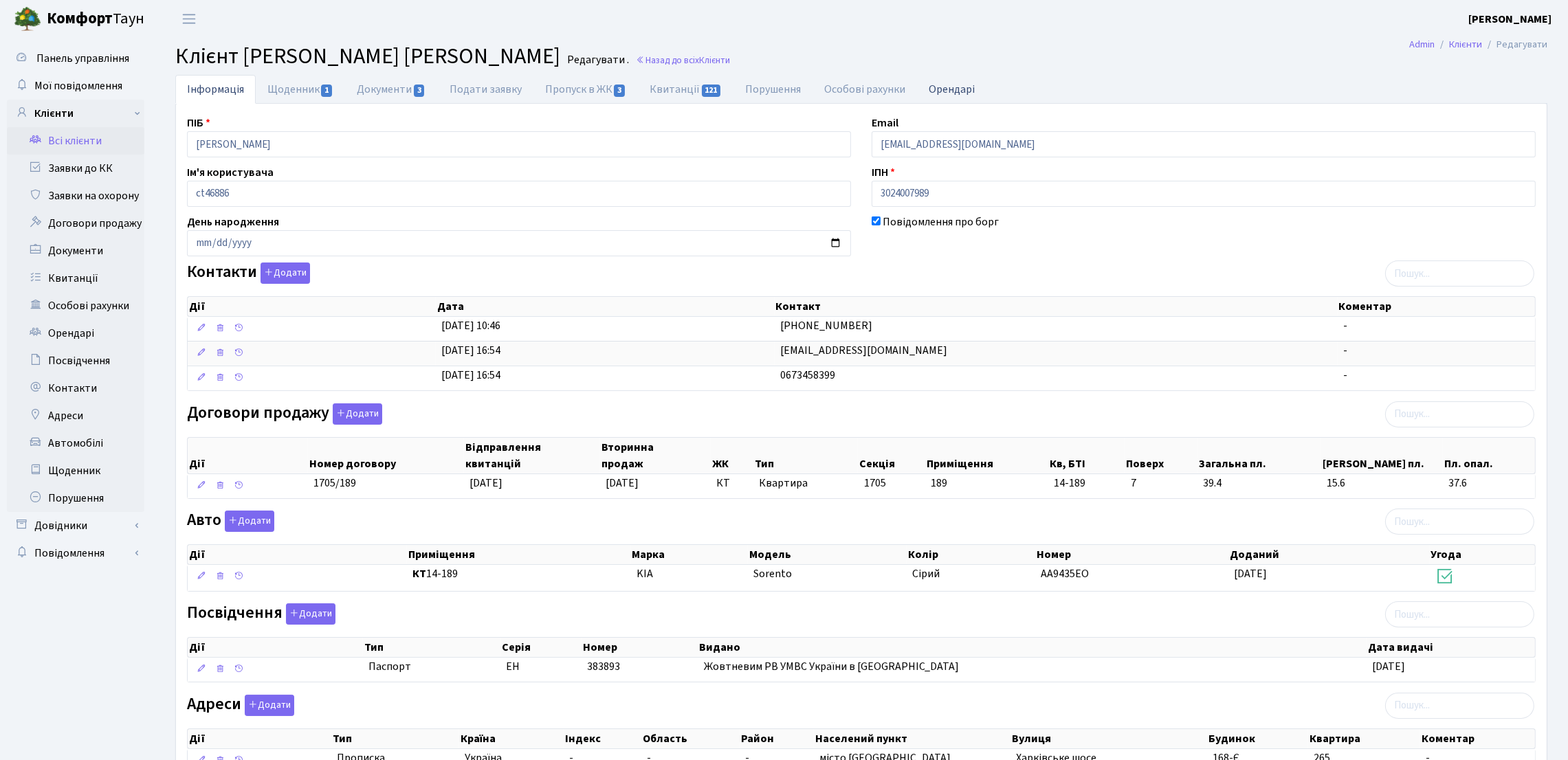
click at [934, 79] on link "Орендарі" at bounding box center [952, 89] width 69 height 29
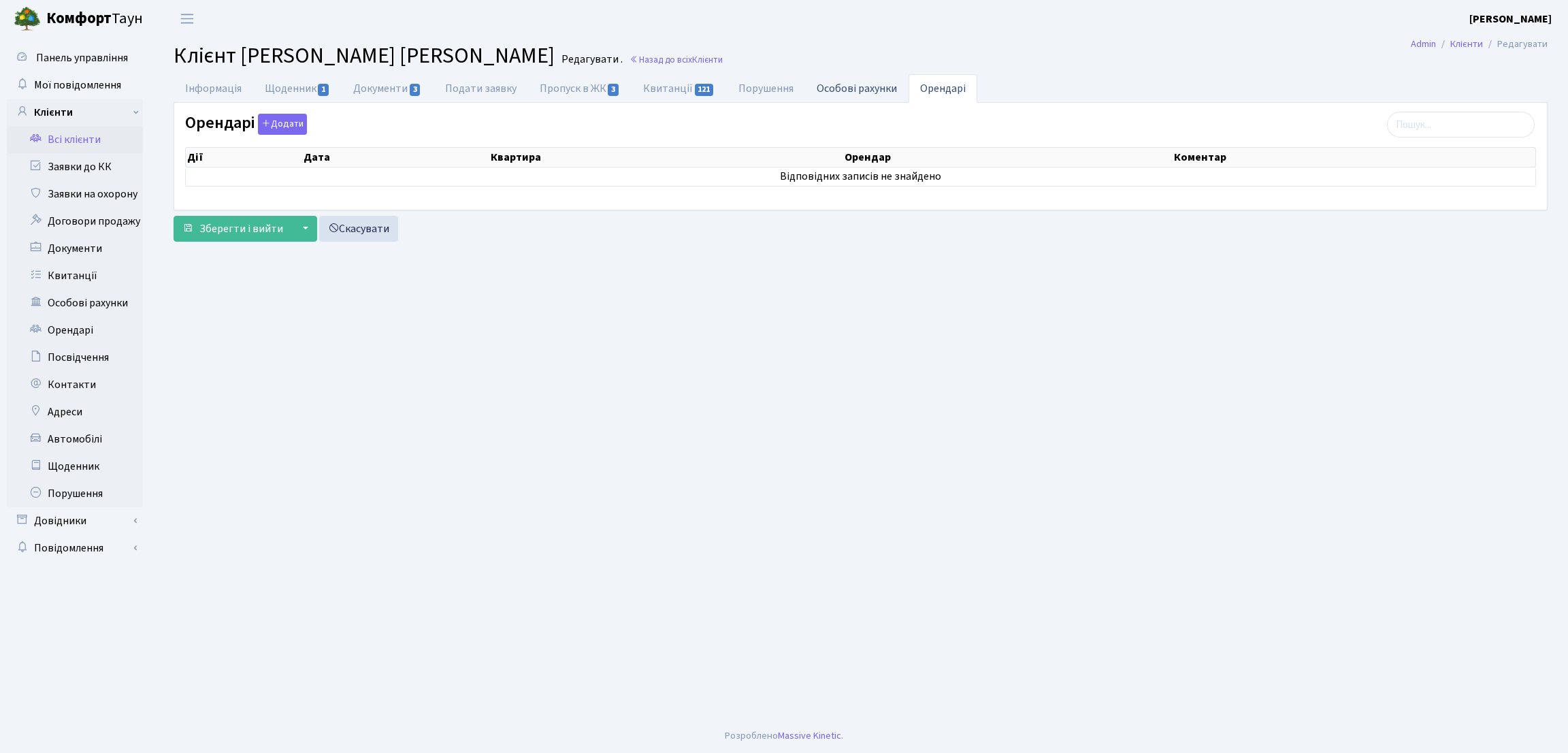
click at [828, 99] on link "Особові рахунки" at bounding box center [856, 88] width 103 height 28
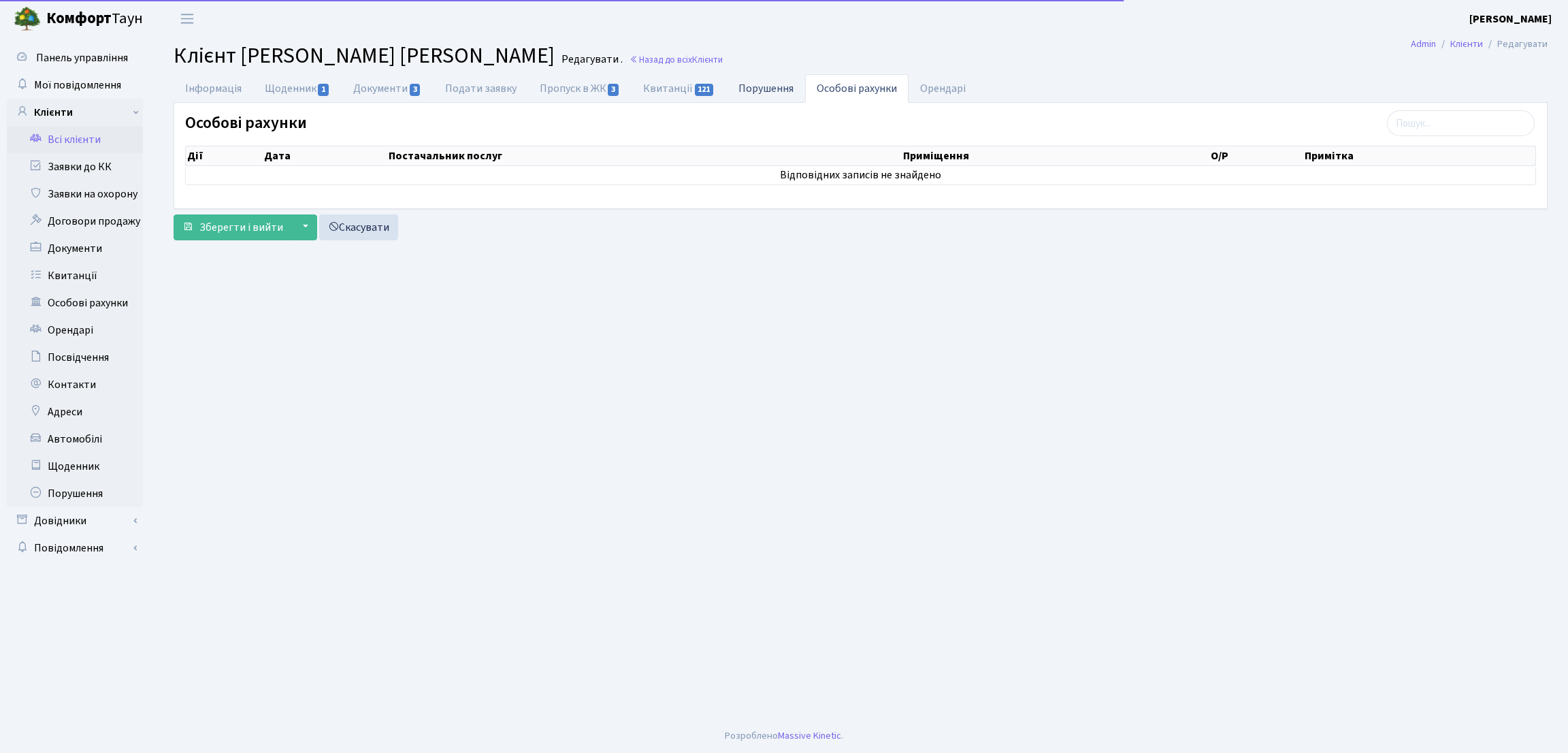
click at [785, 87] on link "Порушення" at bounding box center [766, 88] width 79 height 28
select select "25"
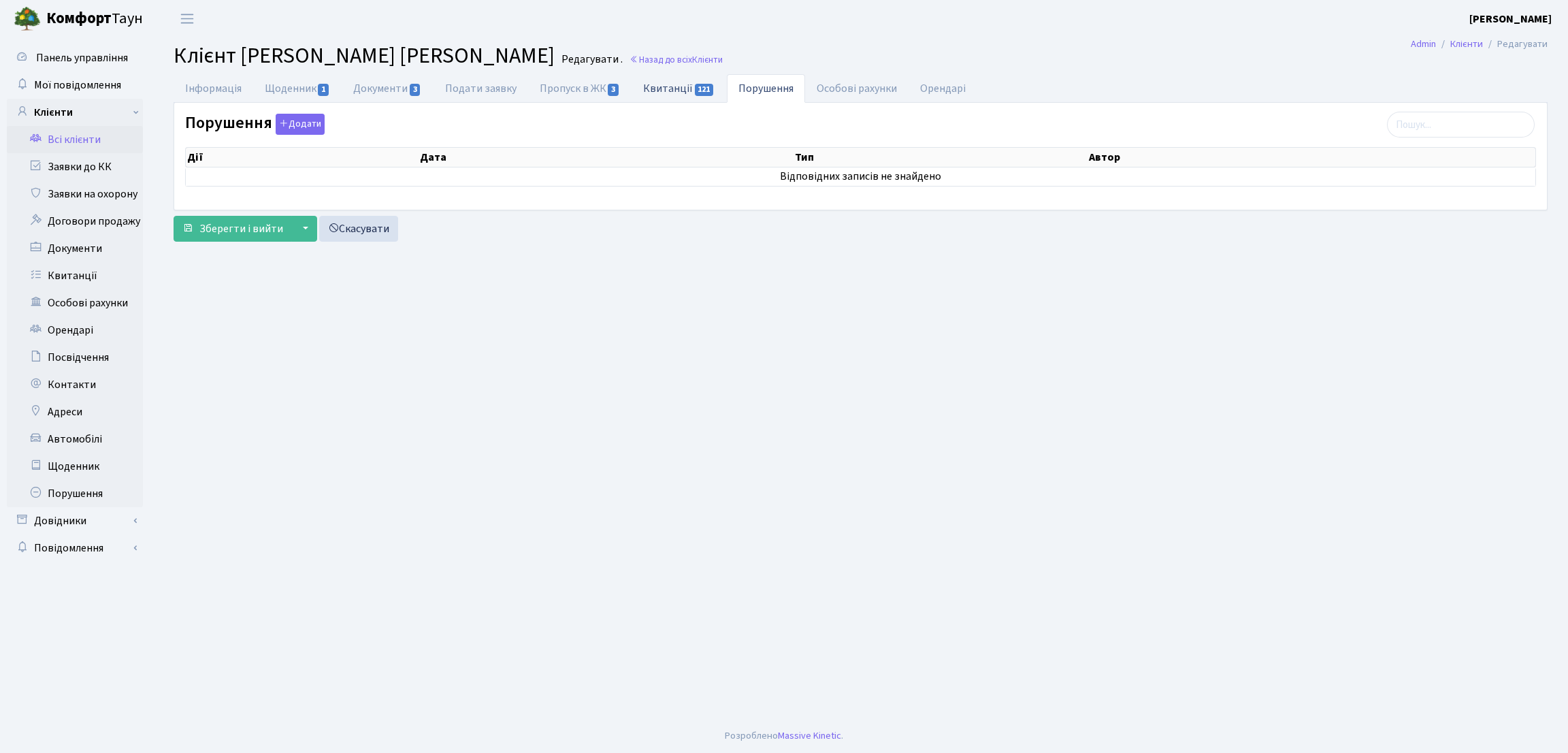
click at [684, 94] on link "Квитанції 121" at bounding box center [679, 88] width 95 height 28
select select "25"
